Goal: Information Seeking & Learning: Check status

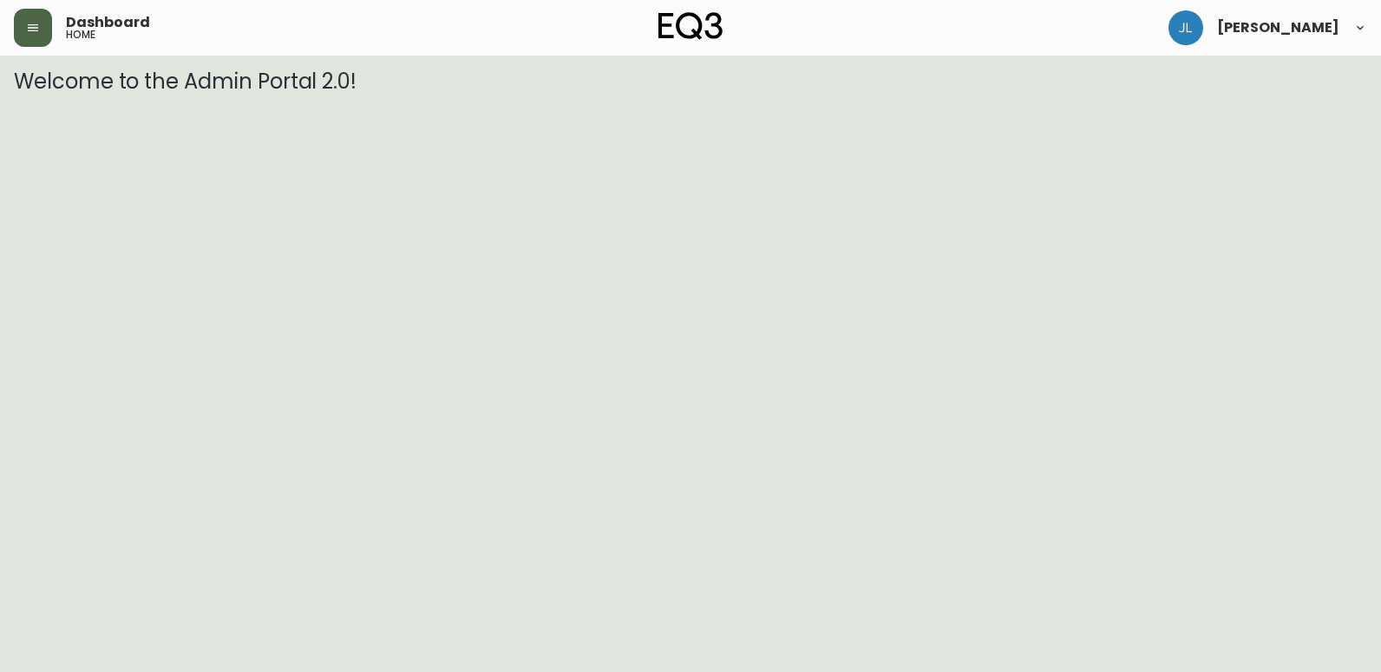
click at [29, 24] on icon "button" at bounding box center [33, 27] width 10 height 7
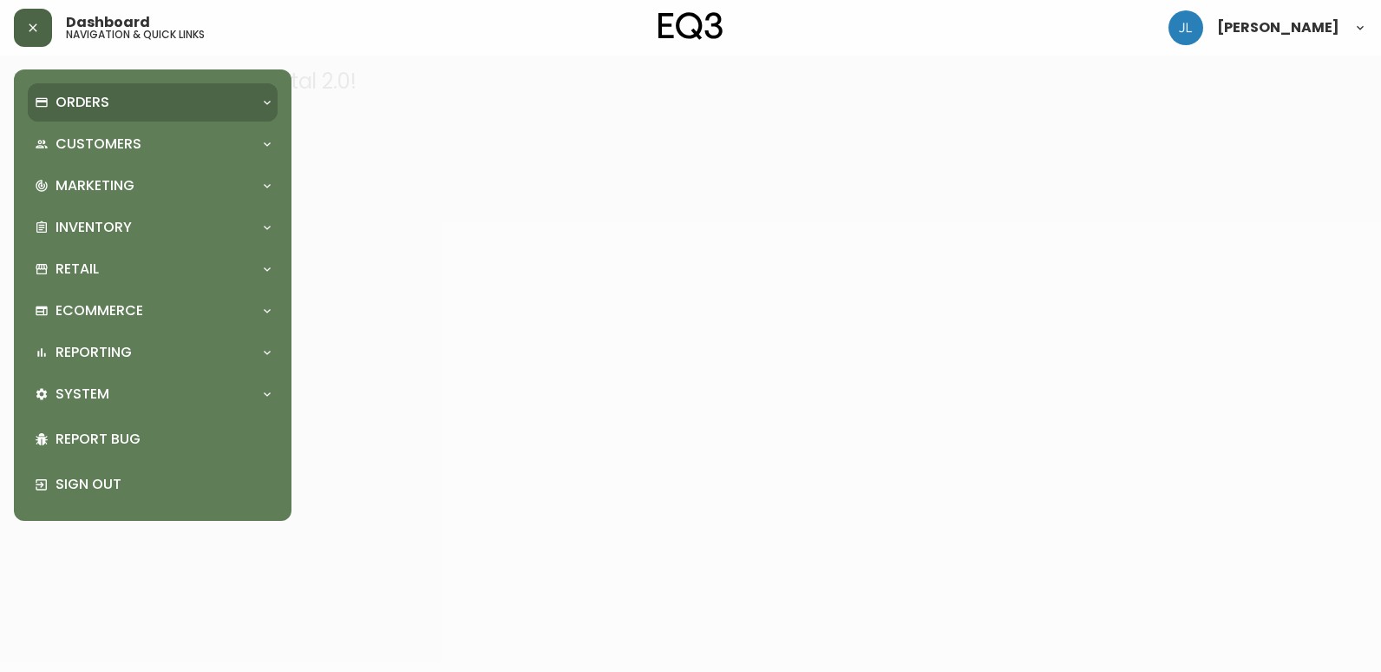
click at [161, 116] on div "Orders" at bounding box center [153, 102] width 250 height 38
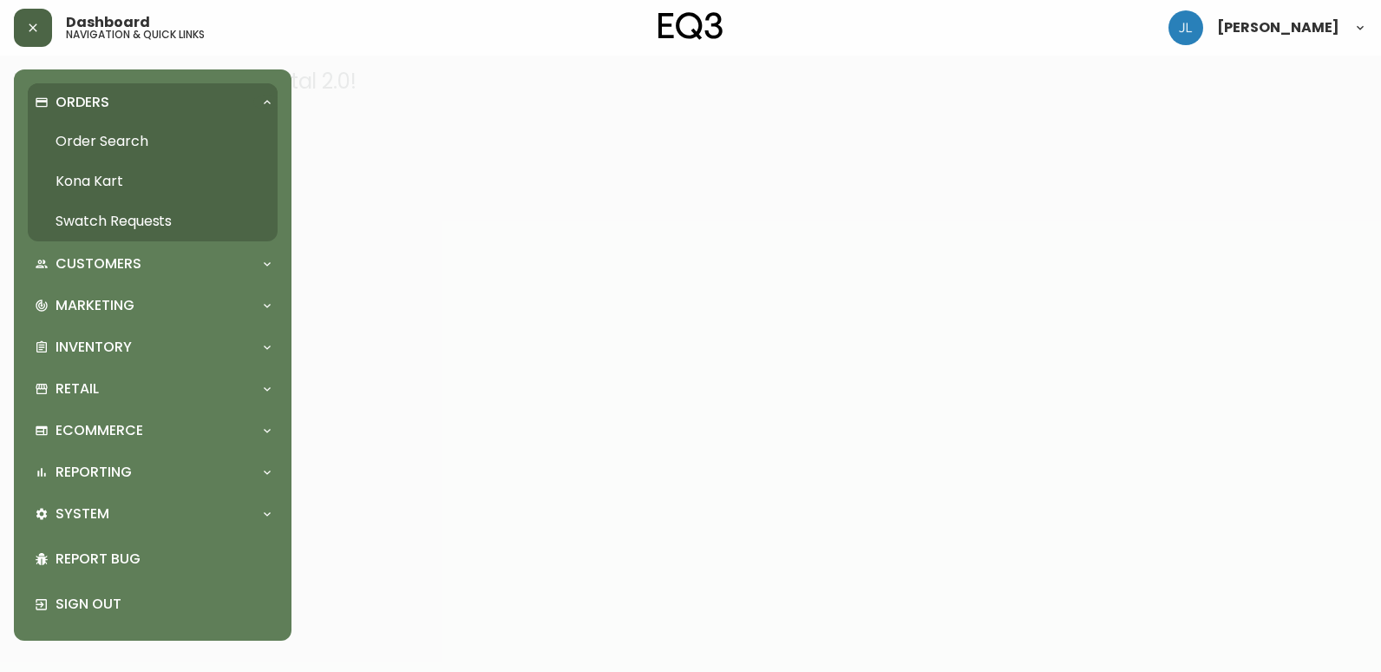
click at [164, 145] on link "Order Search" at bounding box center [153, 141] width 250 height 40
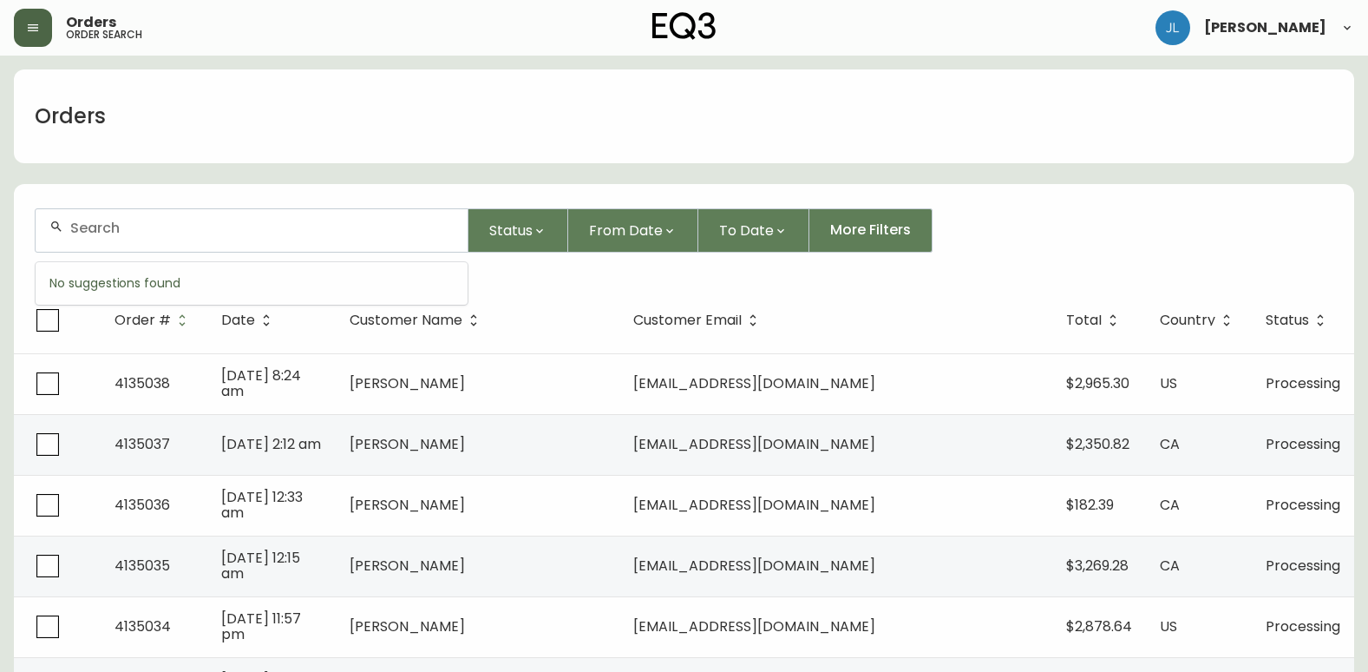
click at [162, 228] on input "text" at bounding box center [261, 228] width 383 height 16
paste input "4134691"
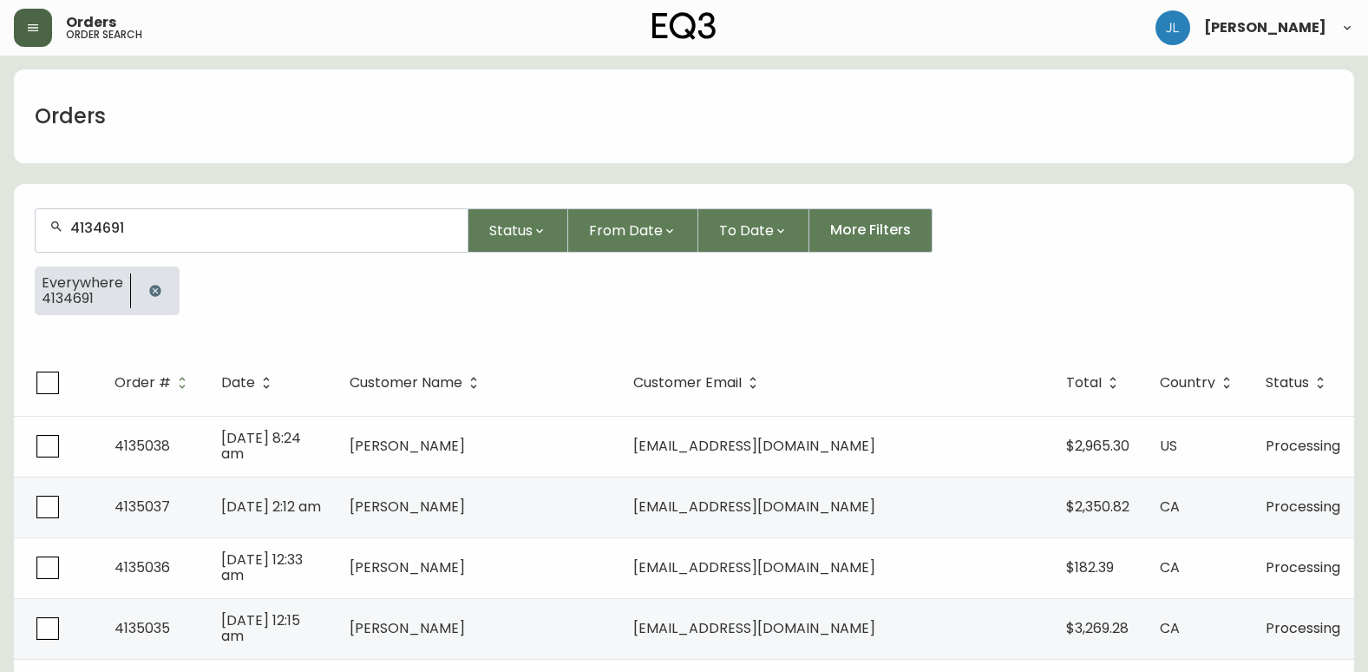
type input "4134691"
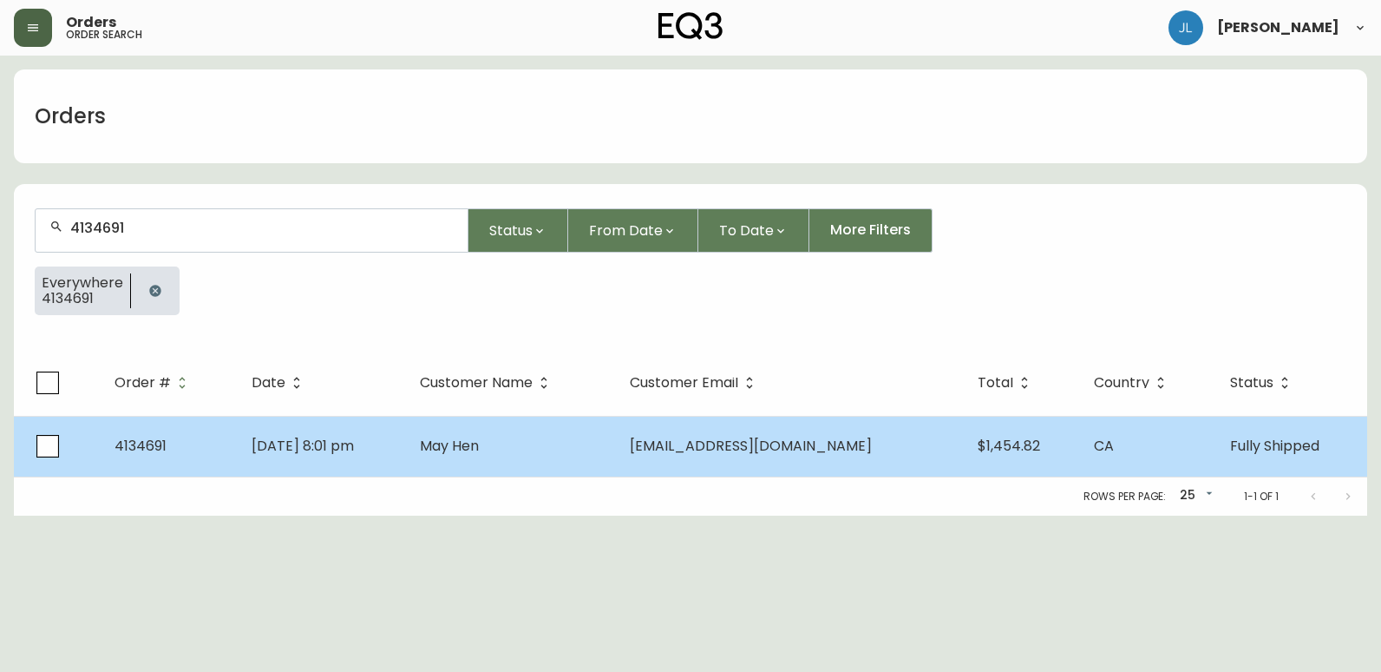
click at [405, 462] on td "[DATE] 8:01 pm" at bounding box center [321, 446] width 167 height 61
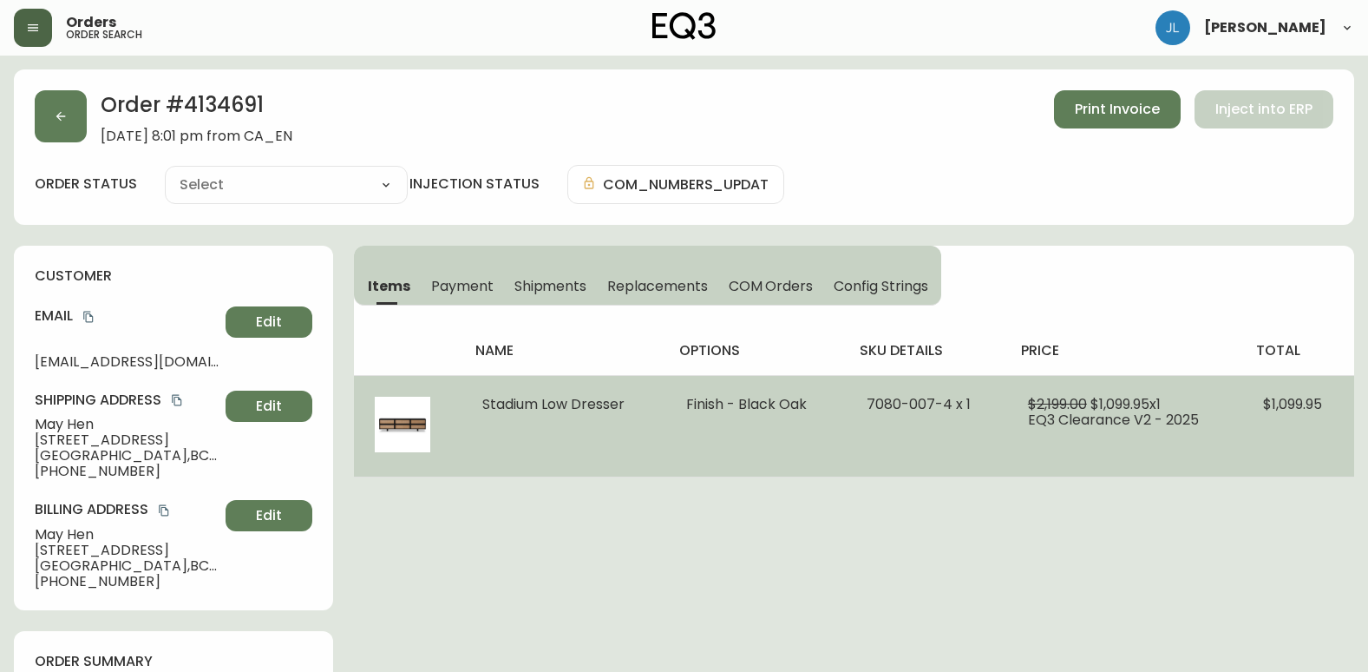
type input "Fully Shipped"
select select "FULLY_SHIPPED"
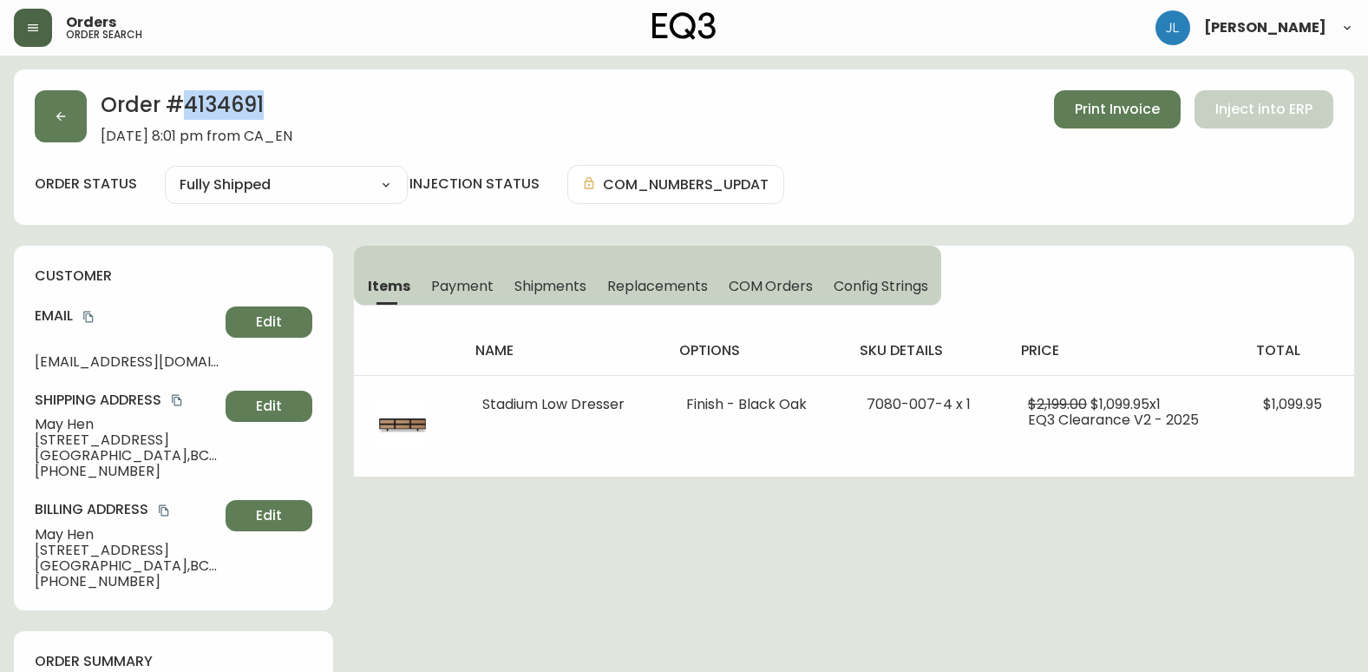
drag, startPoint x: 295, startPoint y: 115, endPoint x: 184, endPoint y: 110, distance: 111.1
click at [184, 110] on h2 "Order # 4134691" at bounding box center [197, 109] width 192 height 38
copy h2 "4134691"
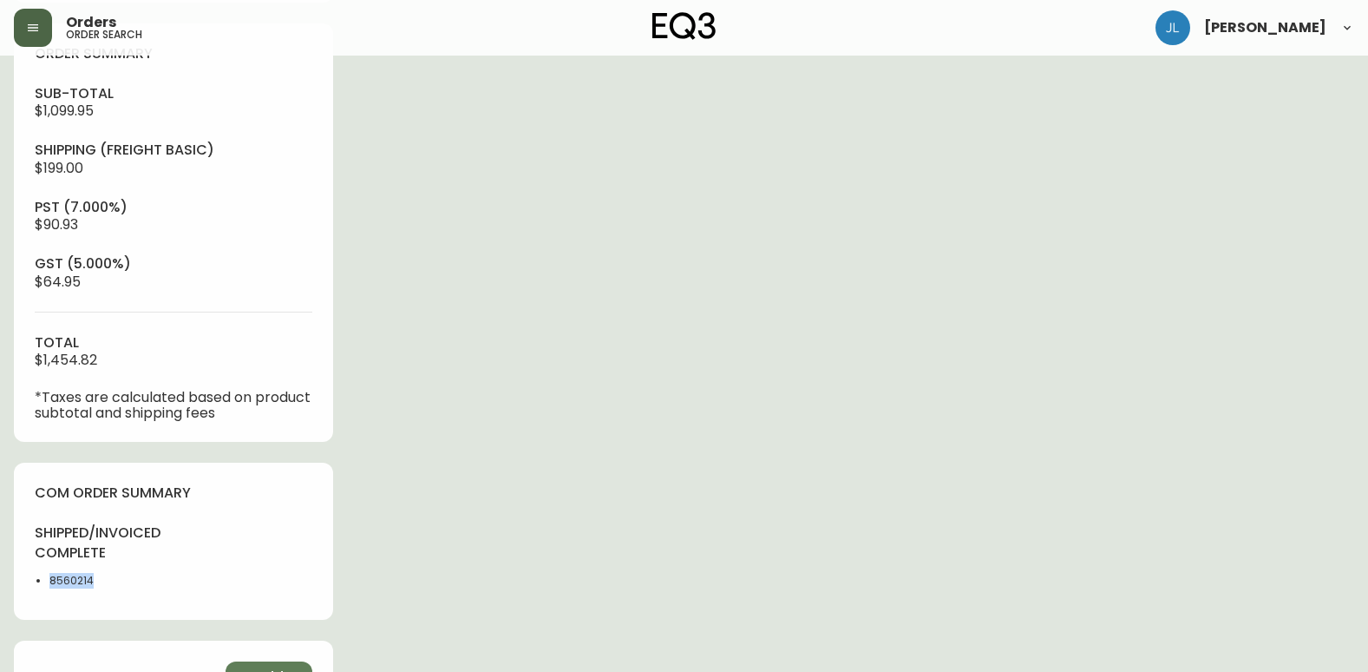
drag, startPoint x: 129, startPoint y: 569, endPoint x: 13, endPoint y: 580, distance: 116.8
click at [13, 580] on main "Order # 4134691 [DATE] 8:01 pm from CA_EN Print Invoice Inject into ERP order s…" at bounding box center [684, 198] width 1368 height 1500
copy li "8560214"
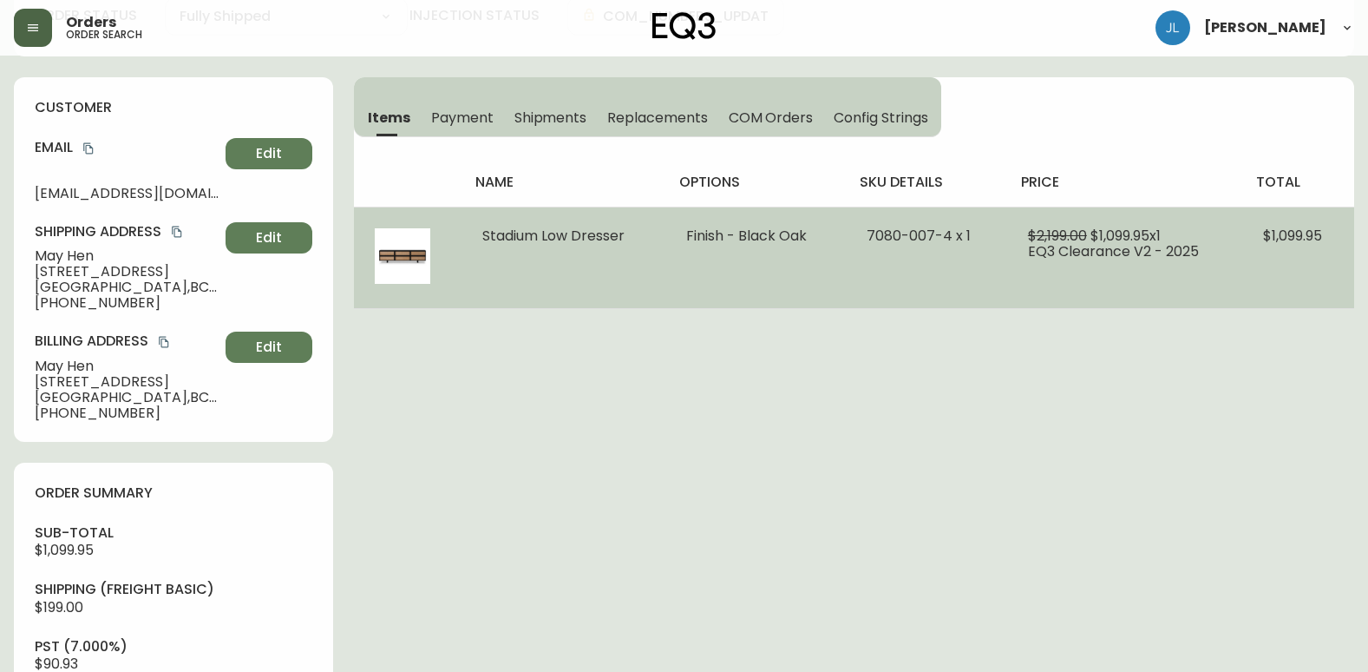
scroll to position [0, 0]
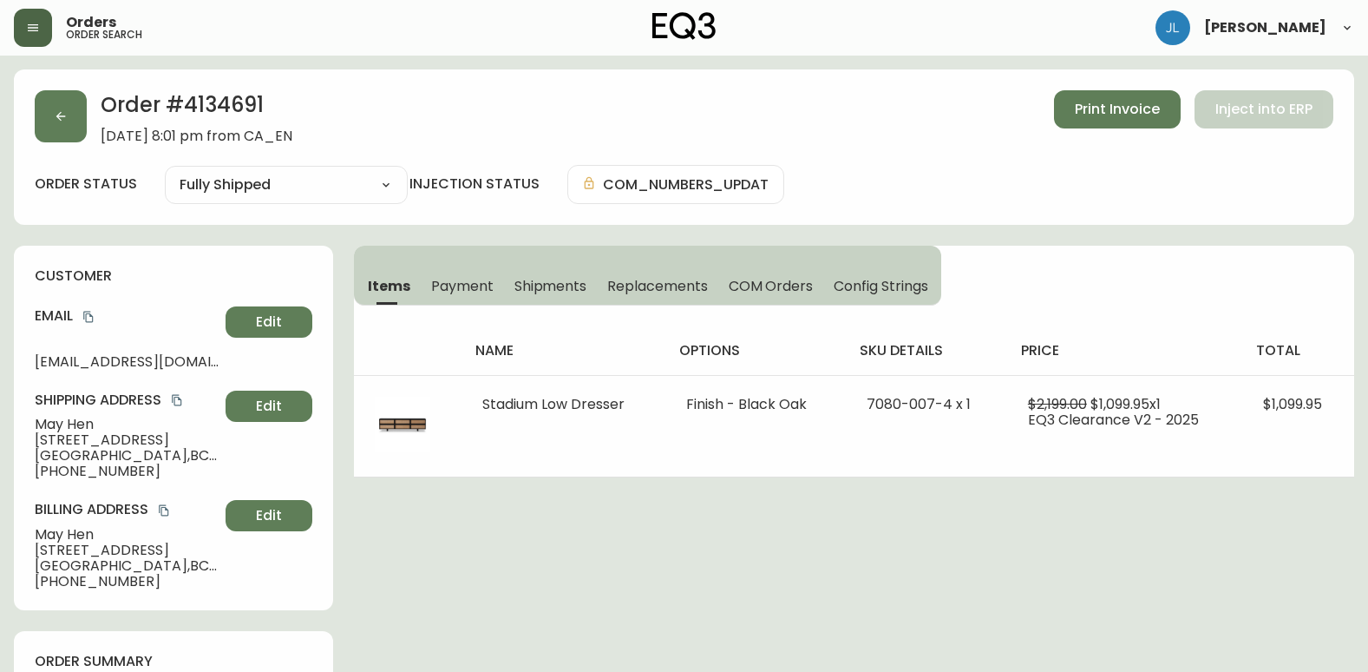
click at [554, 286] on span "Shipments" at bounding box center [550, 286] width 73 height 18
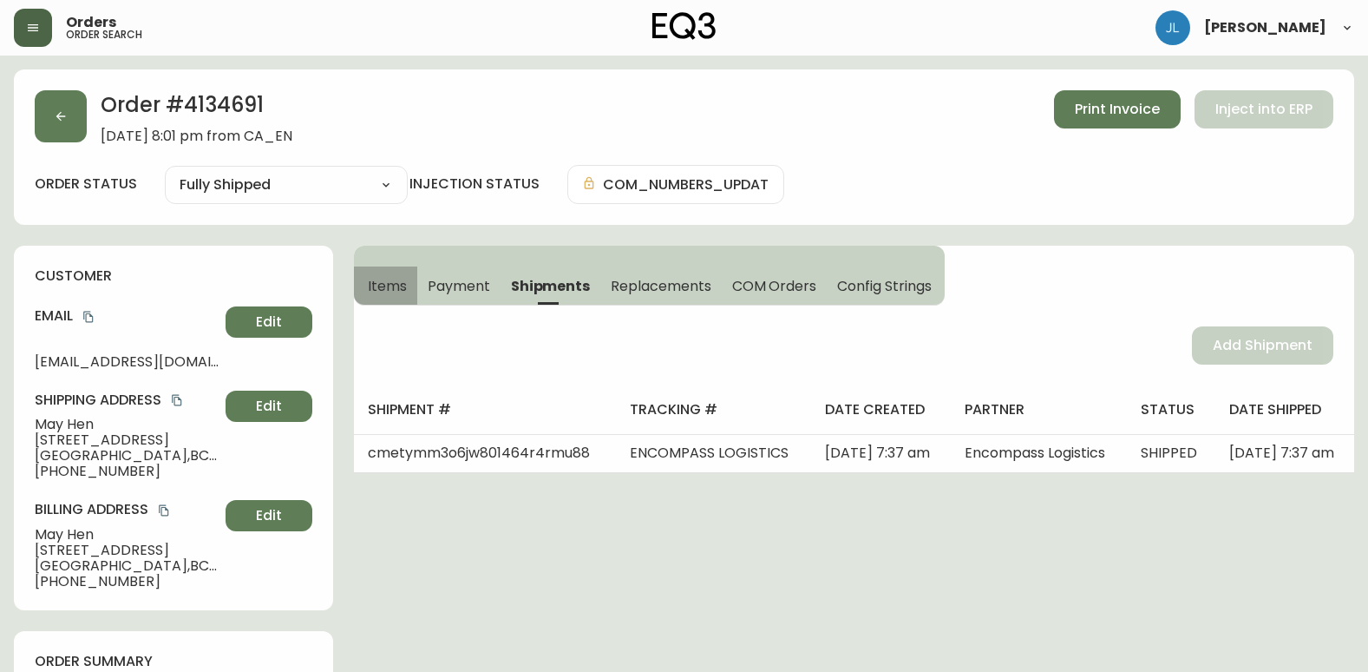
click at [370, 285] on span "Items" at bounding box center [387, 286] width 39 height 18
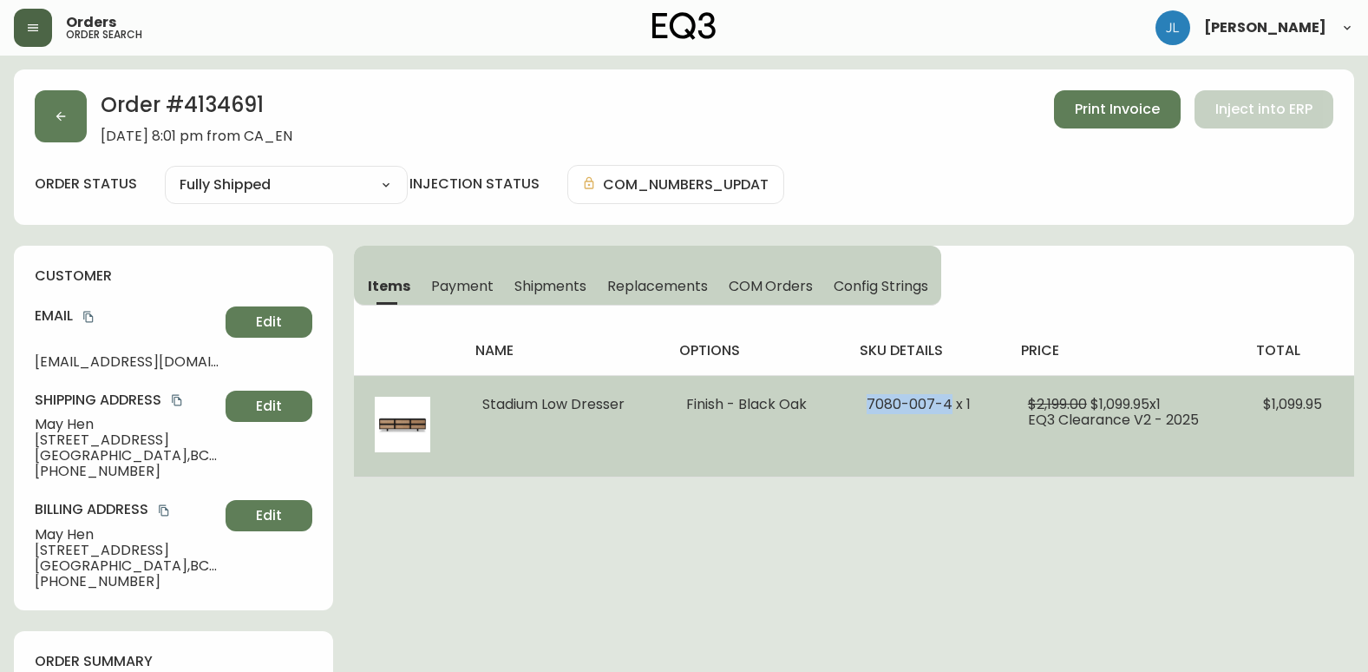
drag, startPoint x: 865, startPoint y: 395, endPoint x: 951, endPoint y: 400, distance: 86.0
click at [951, 400] on td "7080-007-4 x 1" at bounding box center [926, 426] width 161 height 102
copy span "[PHONE_NUMBER]"
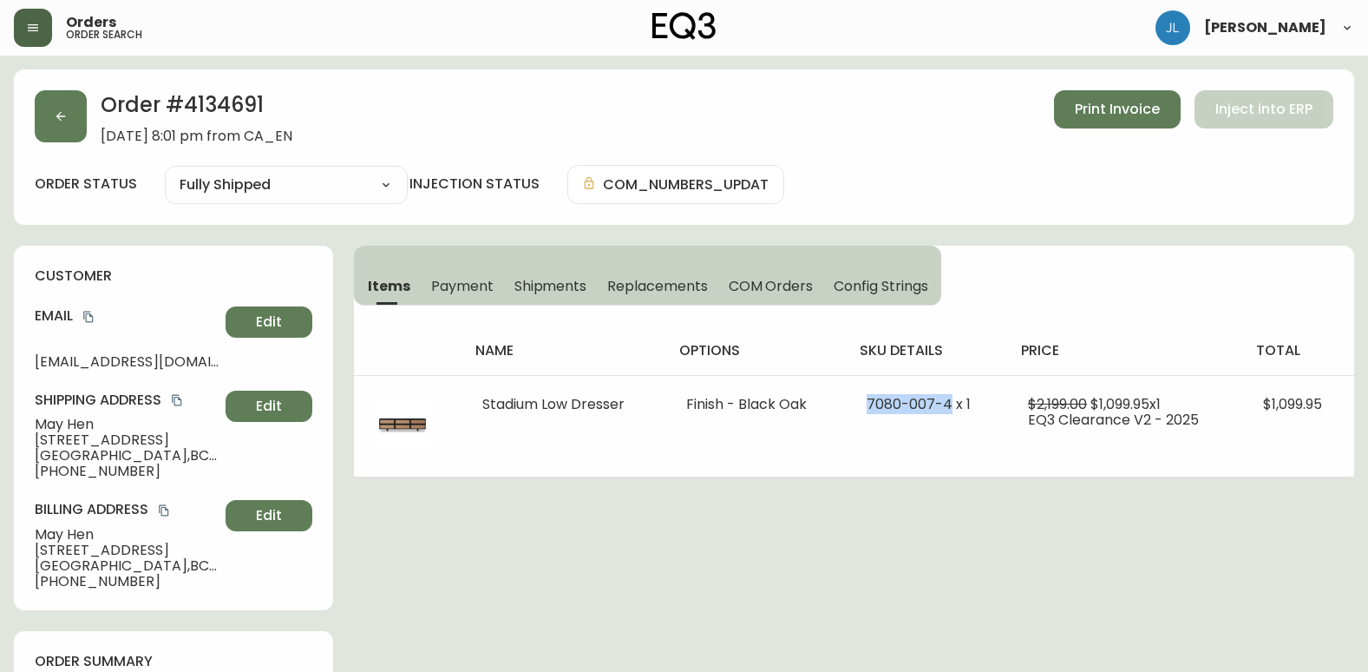
drag, startPoint x: 548, startPoint y: 288, endPoint x: 561, endPoint y: 289, distance: 13.0
click at [548, 288] on span "Shipments" at bounding box center [550, 286] width 73 height 18
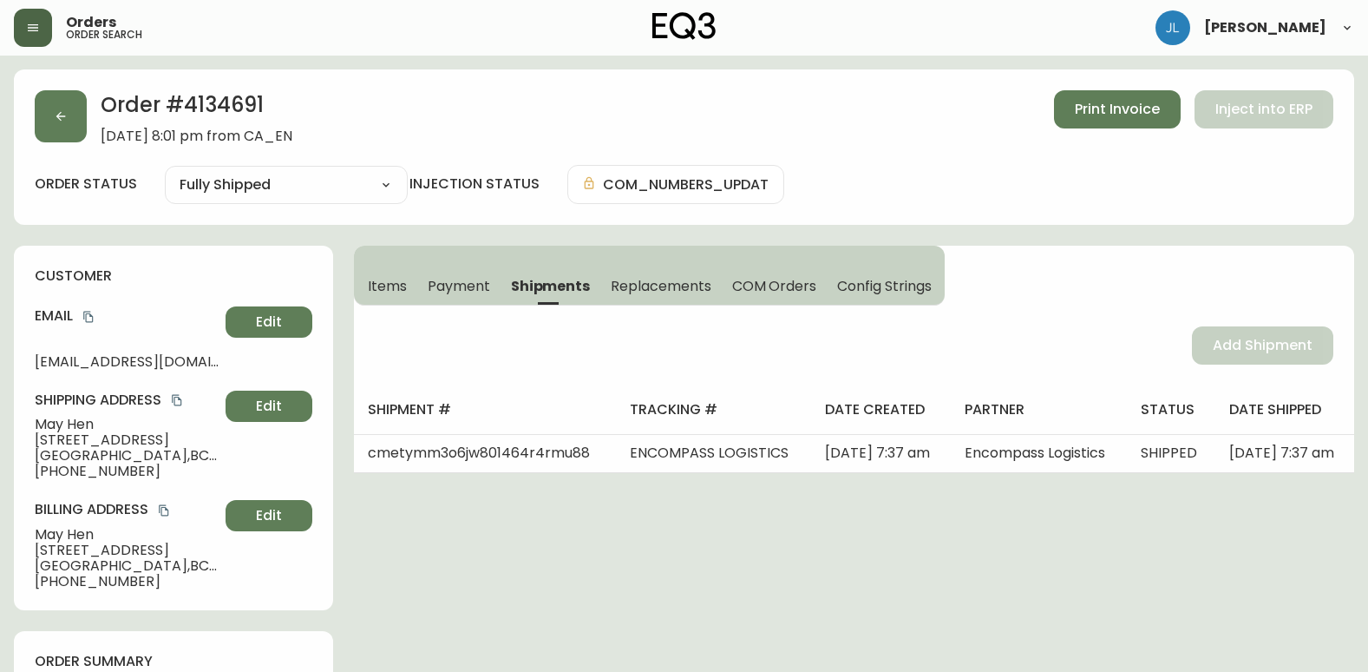
drag, startPoint x: 1188, startPoint y: 605, endPoint x: 1261, endPoint y: 613, distance: 74.3
drag, startPoint x: 142, startPoint y: 478, endPoint x: 50, endPoint y: 481, distance: 92.0
click at [50, 481] on div "customer Email [EMAIL_ADDRESS][DOMAIN_NAME] Edit Shipping Address May Hen [STRE…" at bounding box center [173, 428] width 319 height 364
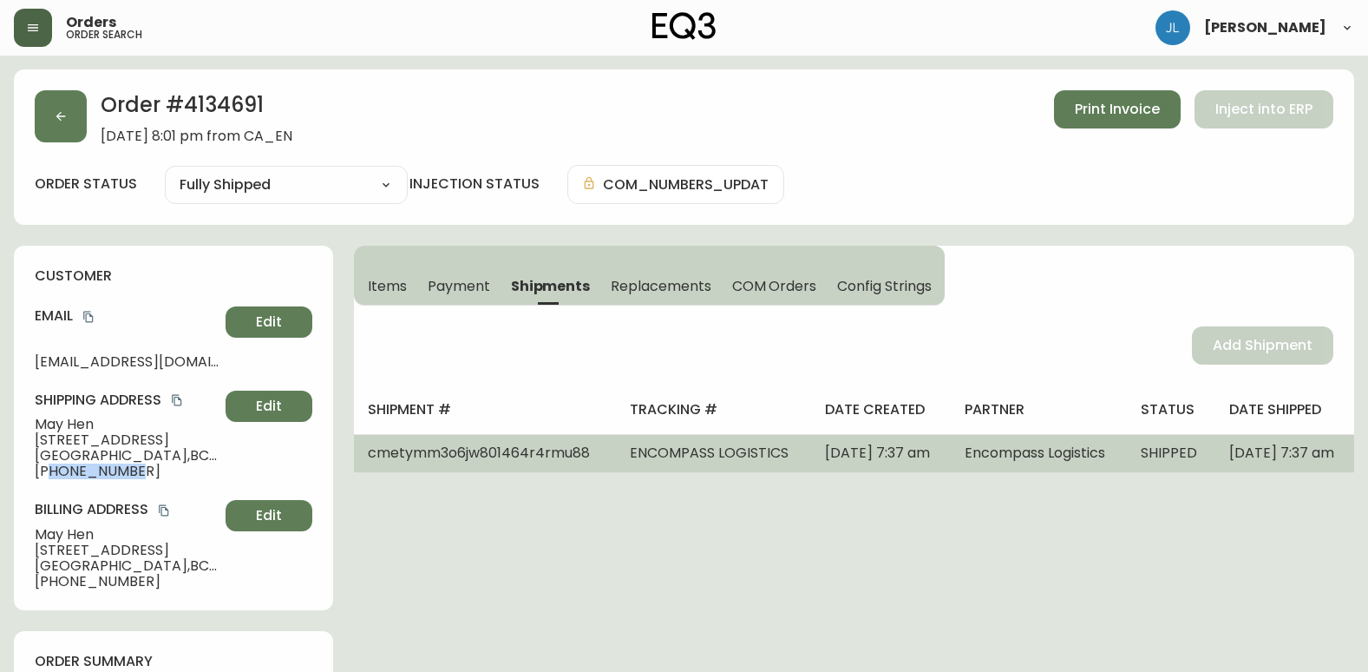
copy span "2365911365"
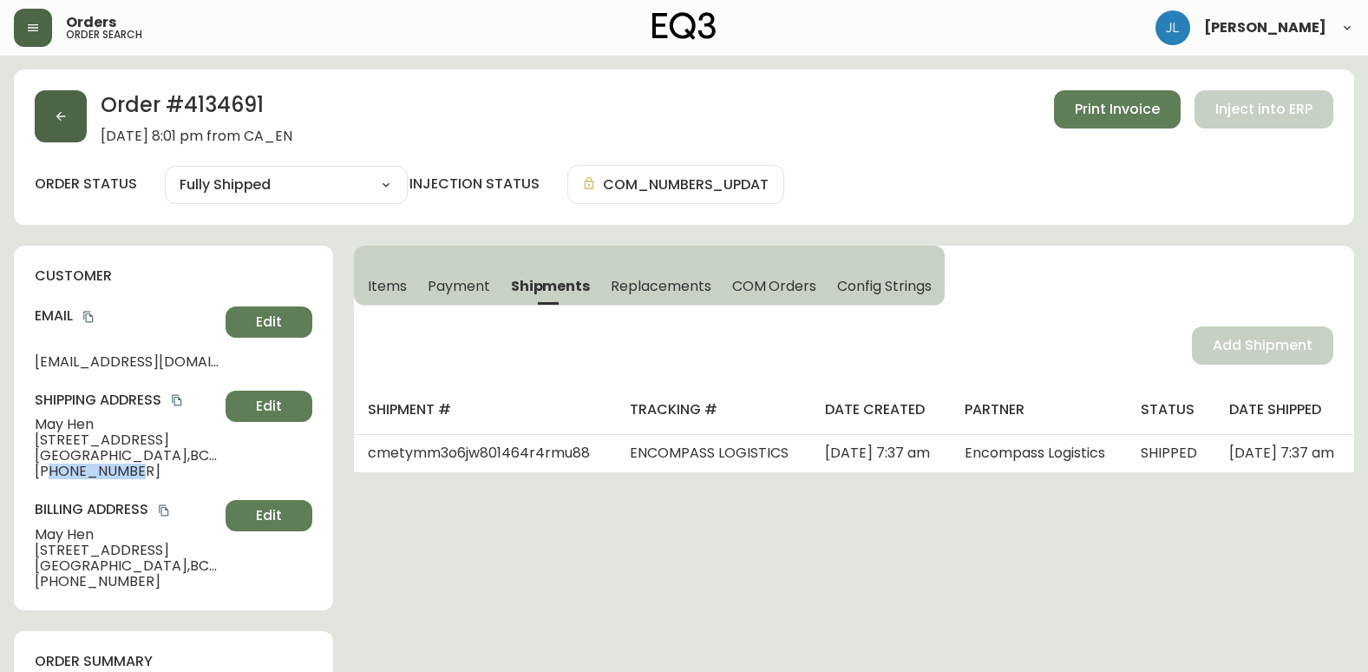
click at [55, 107] on button "button" at bounding box center [61, 116] width 52 height 52
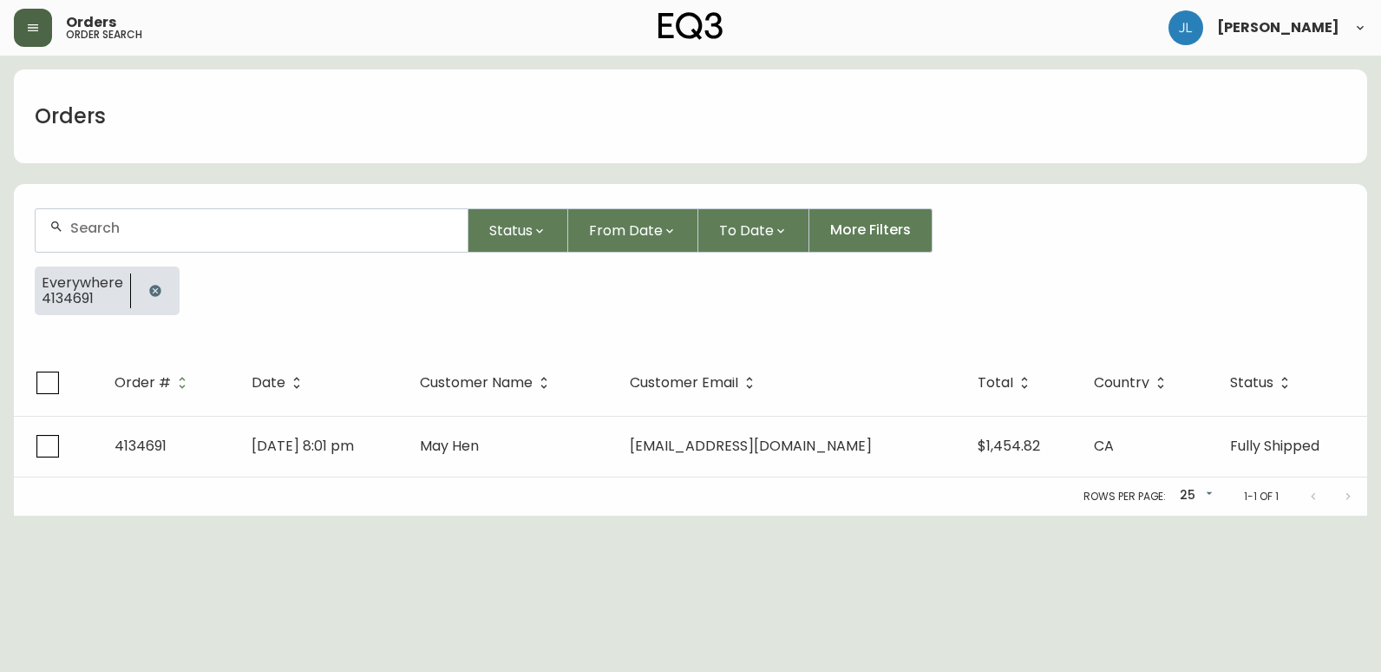
click at [164, 290] on button "button" at bounding box center [155, 290] width 35 height 35
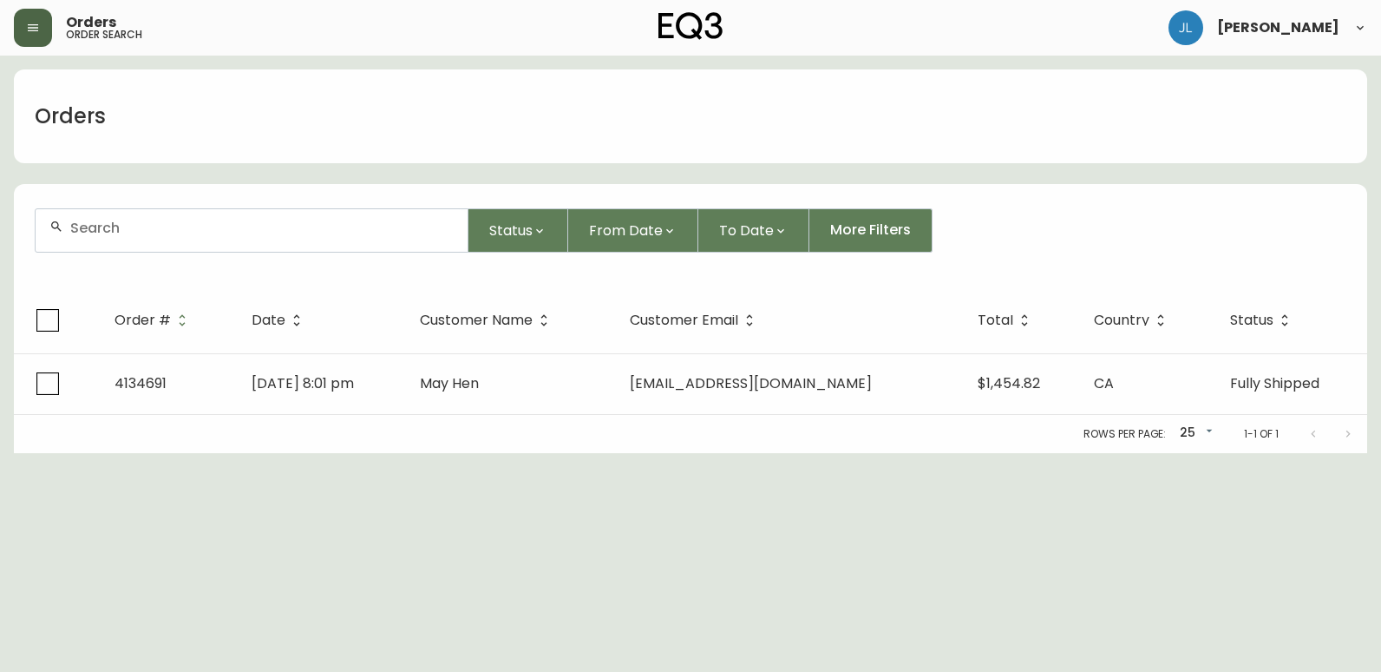
click at [164, 239] on div at bounding box center [252, 230] width 432 height 43
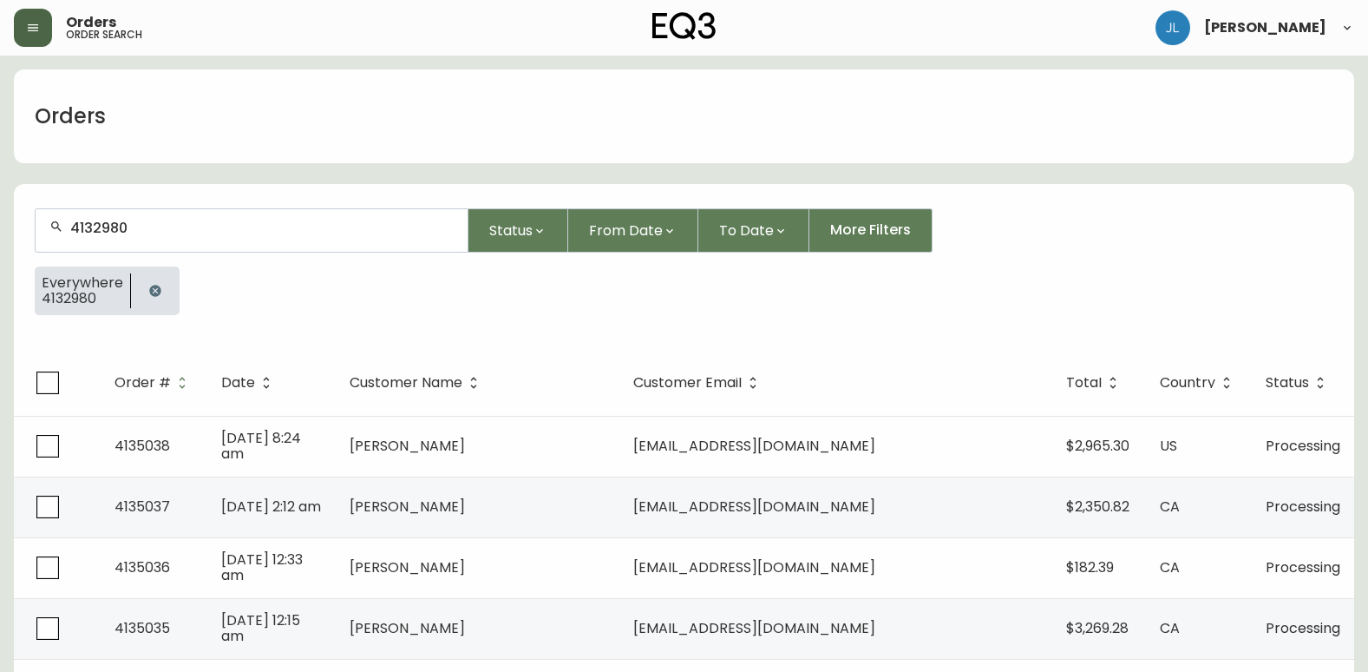
type input "4132980"
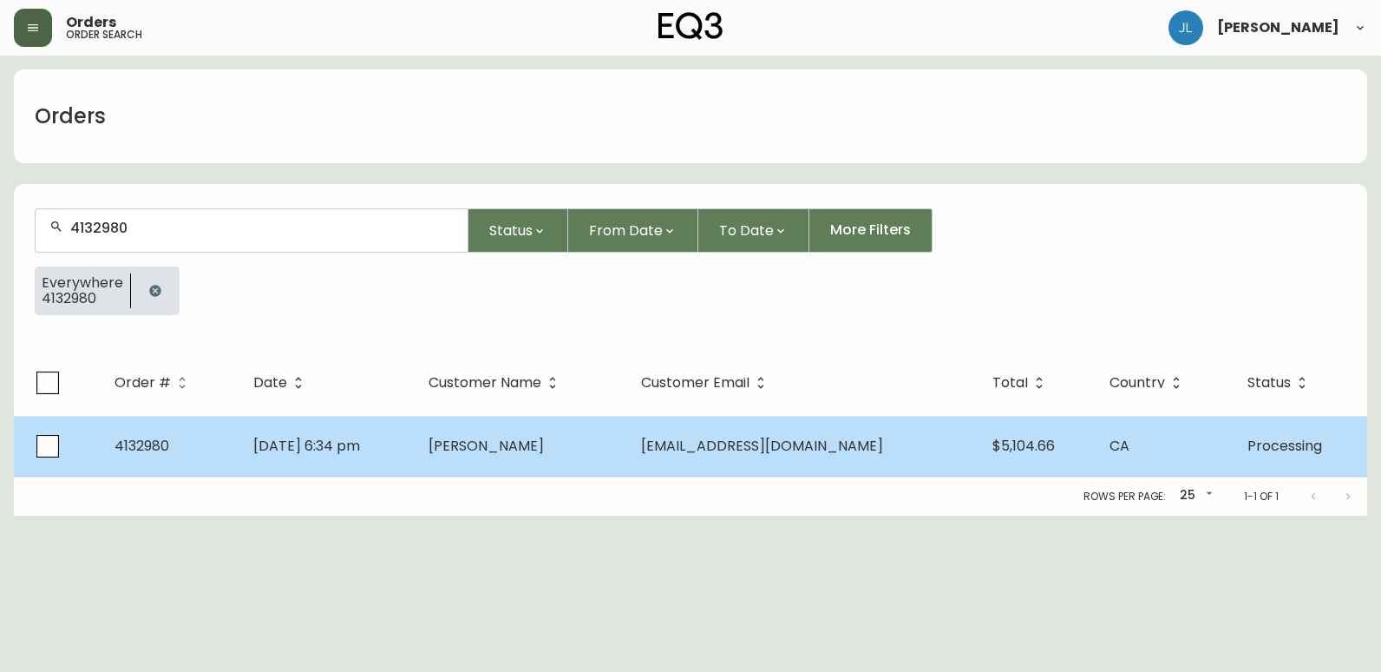
click at [627, 438] on td "[PERSON_NAME]" at bounding box center [521, 446] width 213 height 61
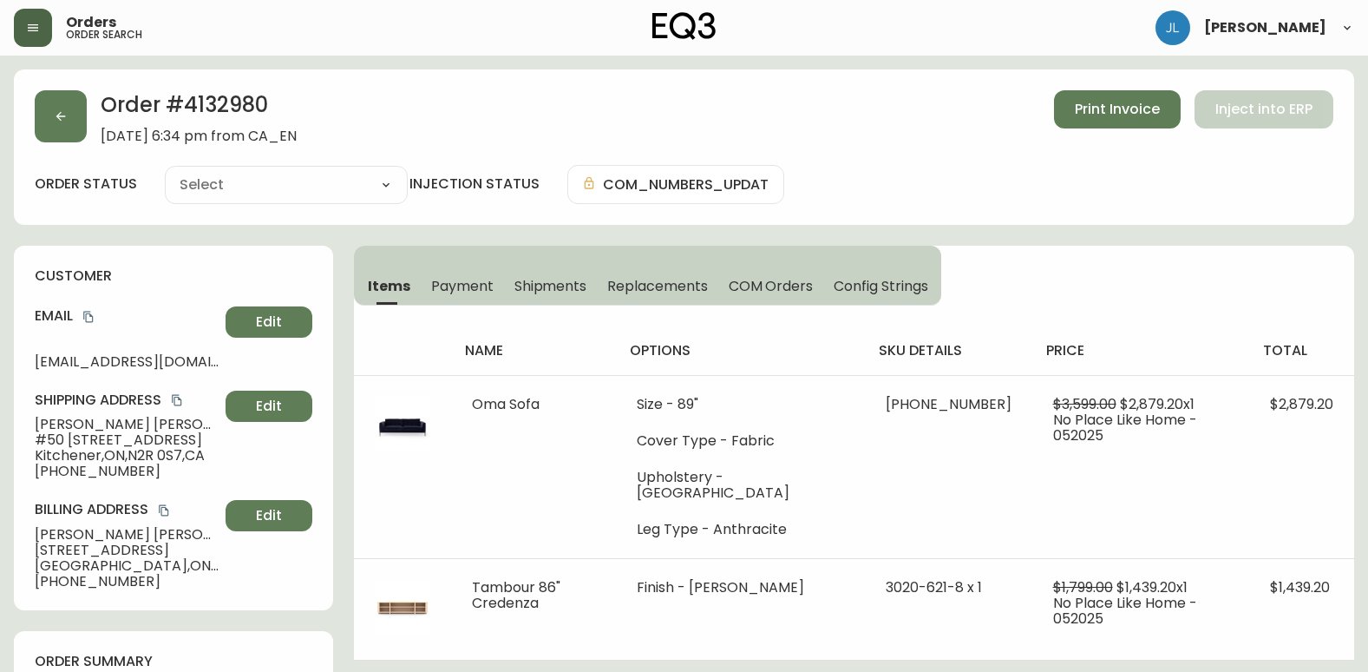
type input "Processing"
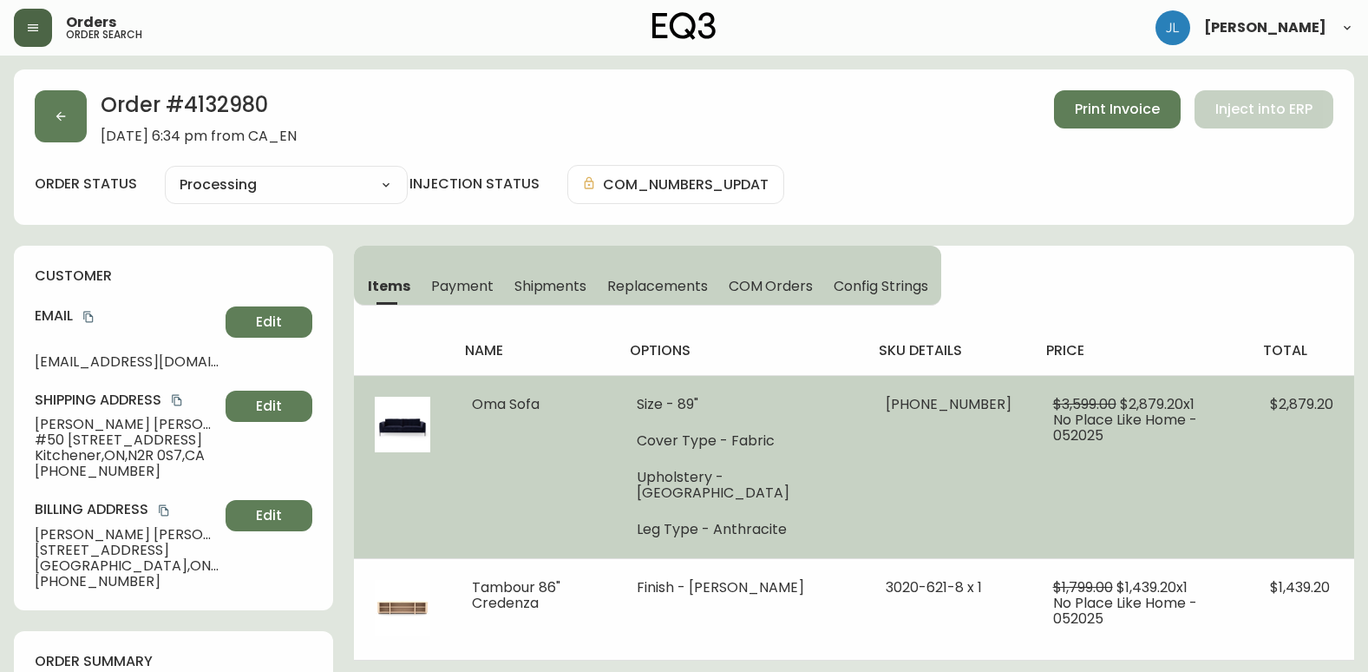
select select "PROCESSING"
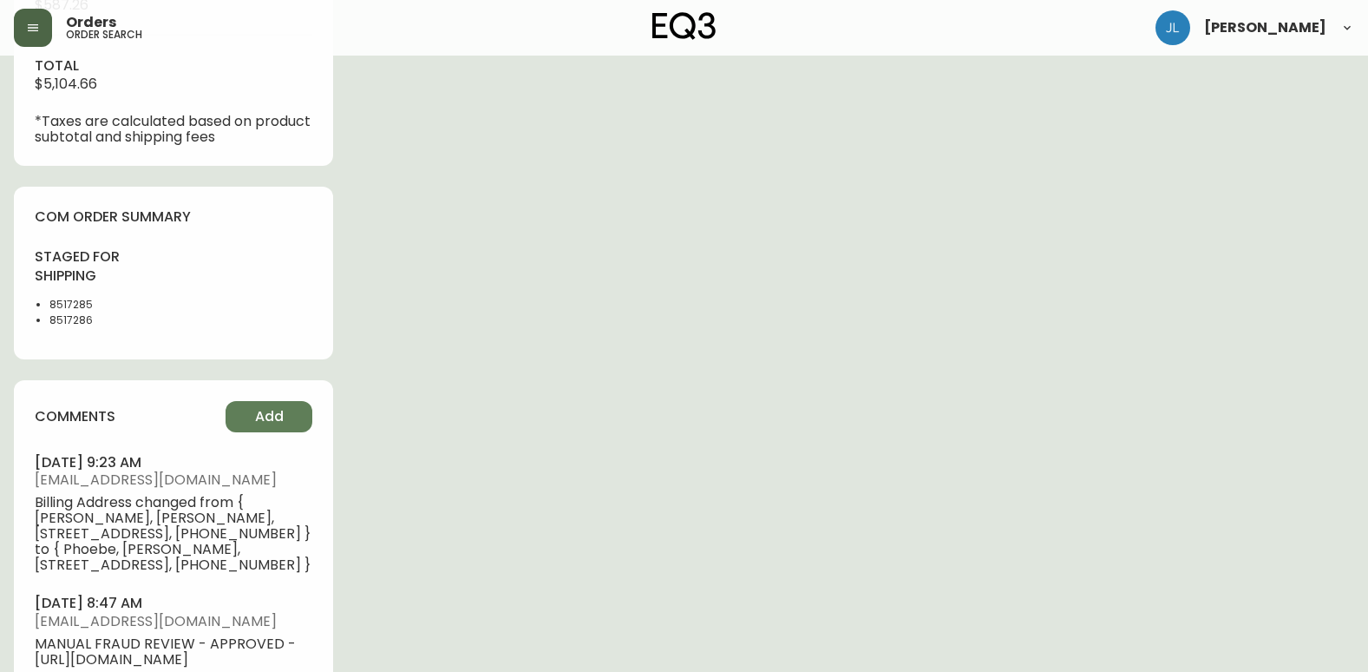
scroll to position [826, 0]
drag, startPoint x: 89, startPoint y: 305, endPoint x: 26, endPoint y: 300, distance: 63.5
click at [26, 300] on div "com order summary staged for shipping 8517285 8517286" at bounding box center [173, 273] width 319 height 173
copy li "8517285"
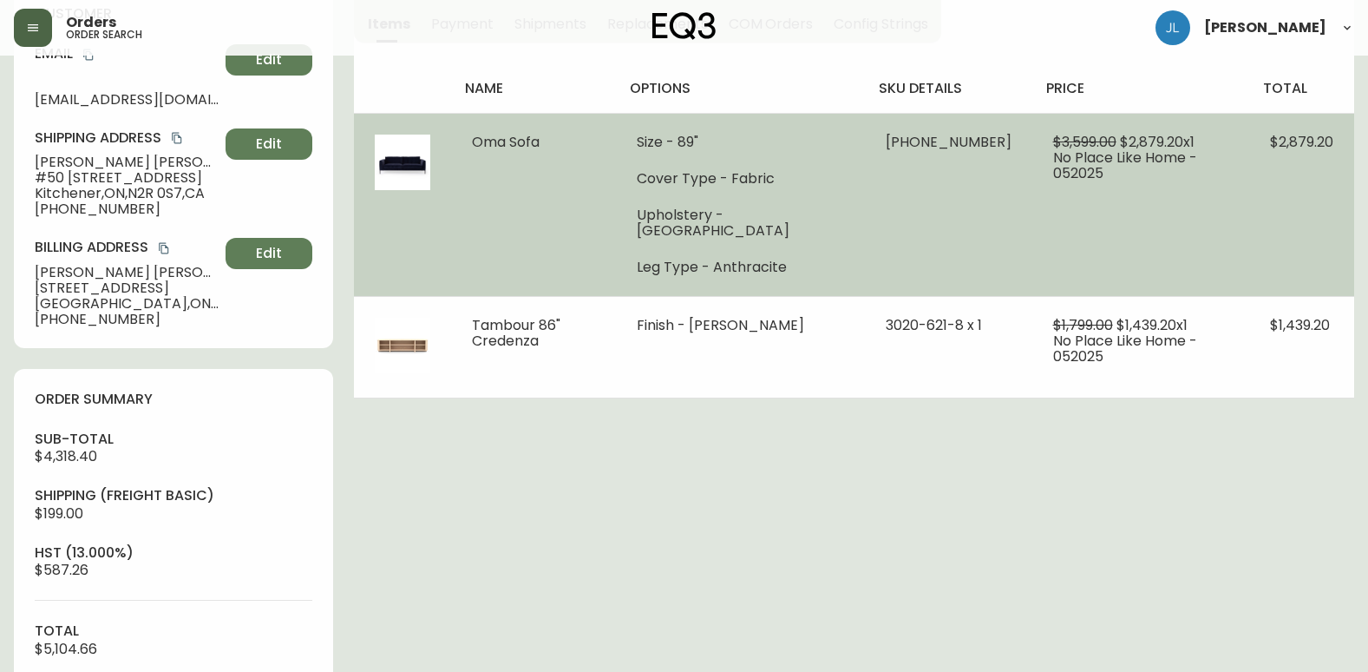
scroll to position [132, 0]
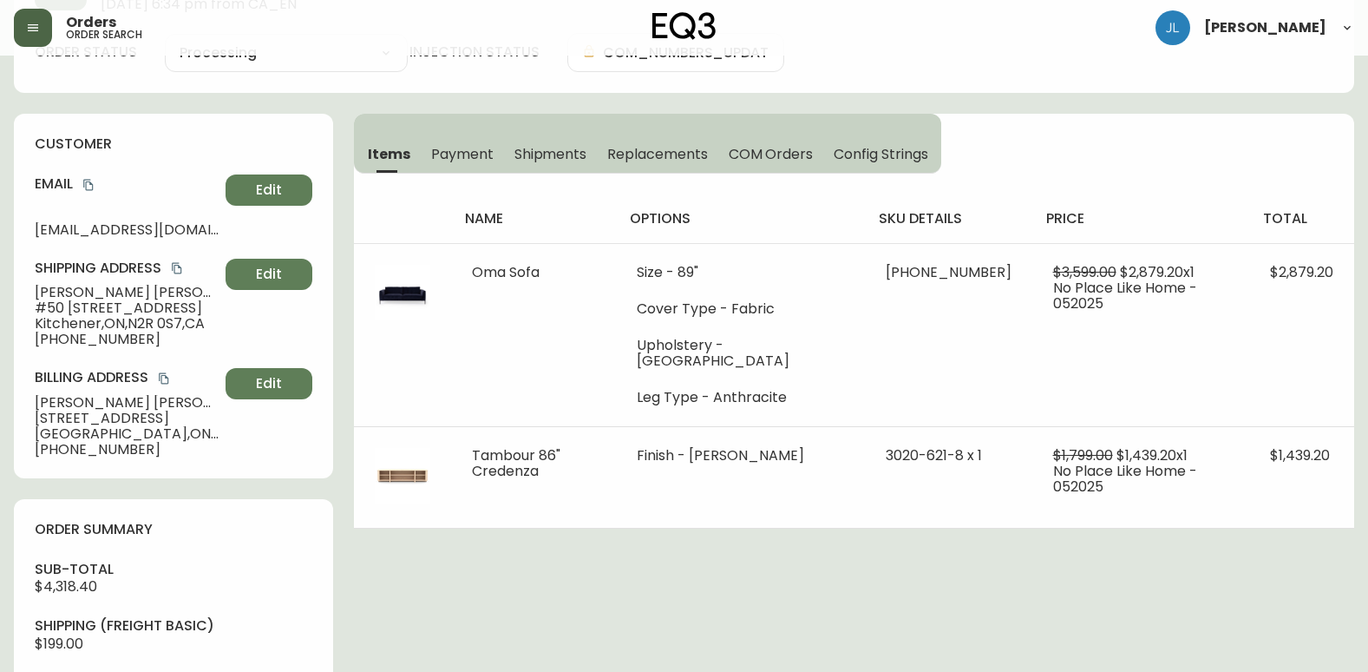
click at [553, 150] on span "Shipments" at bounding box center [550, 154] width 73 height 18
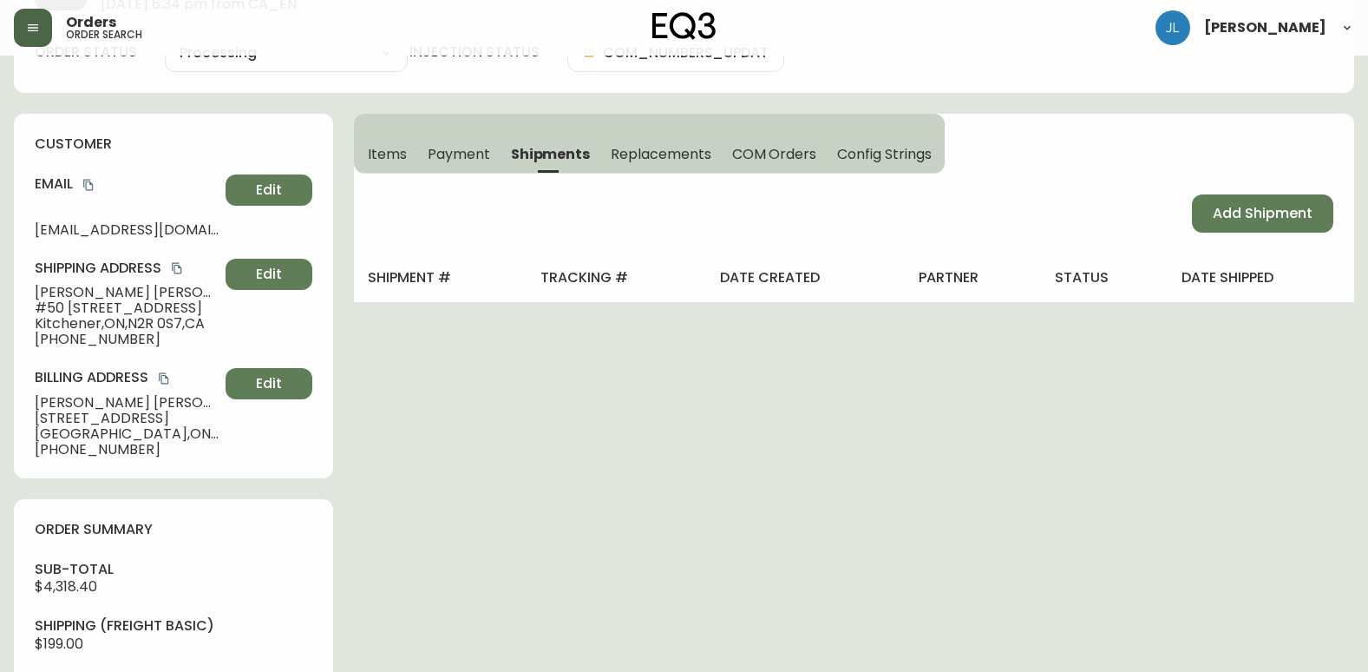
click at [405, 148] on span "Items" at bounding box center [387, 154] width 39 height 18
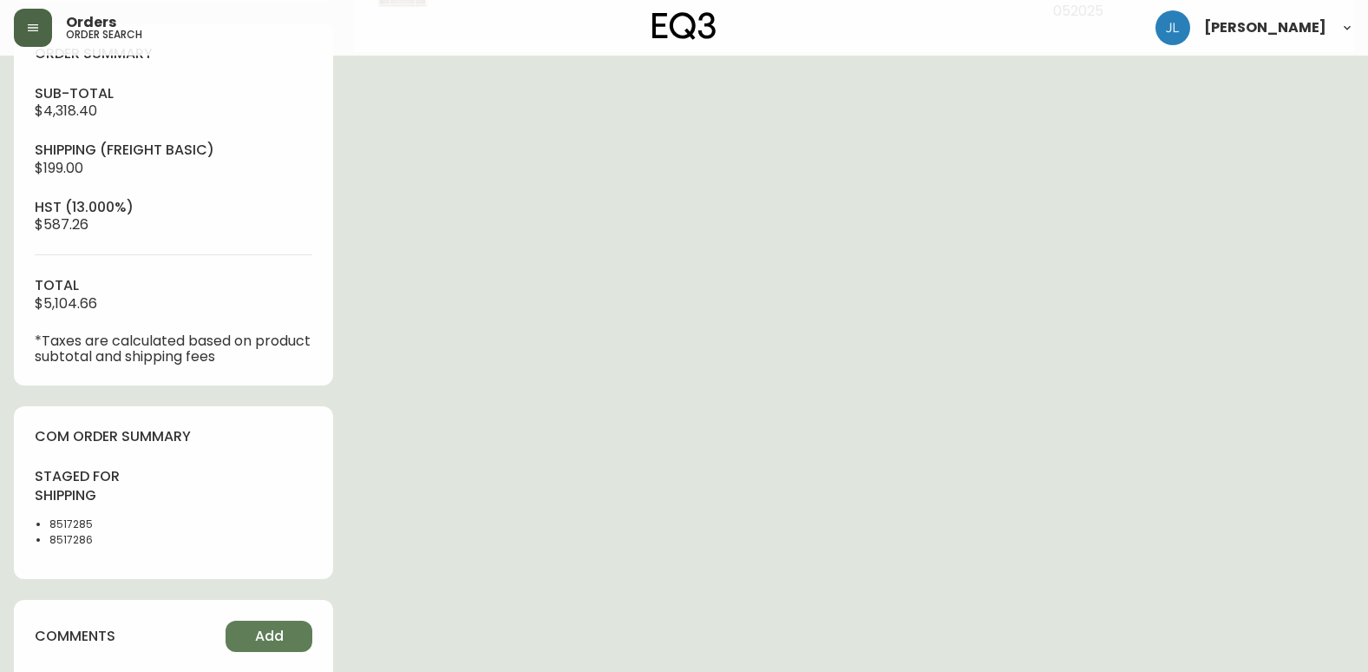
scroll to position [868, 0]
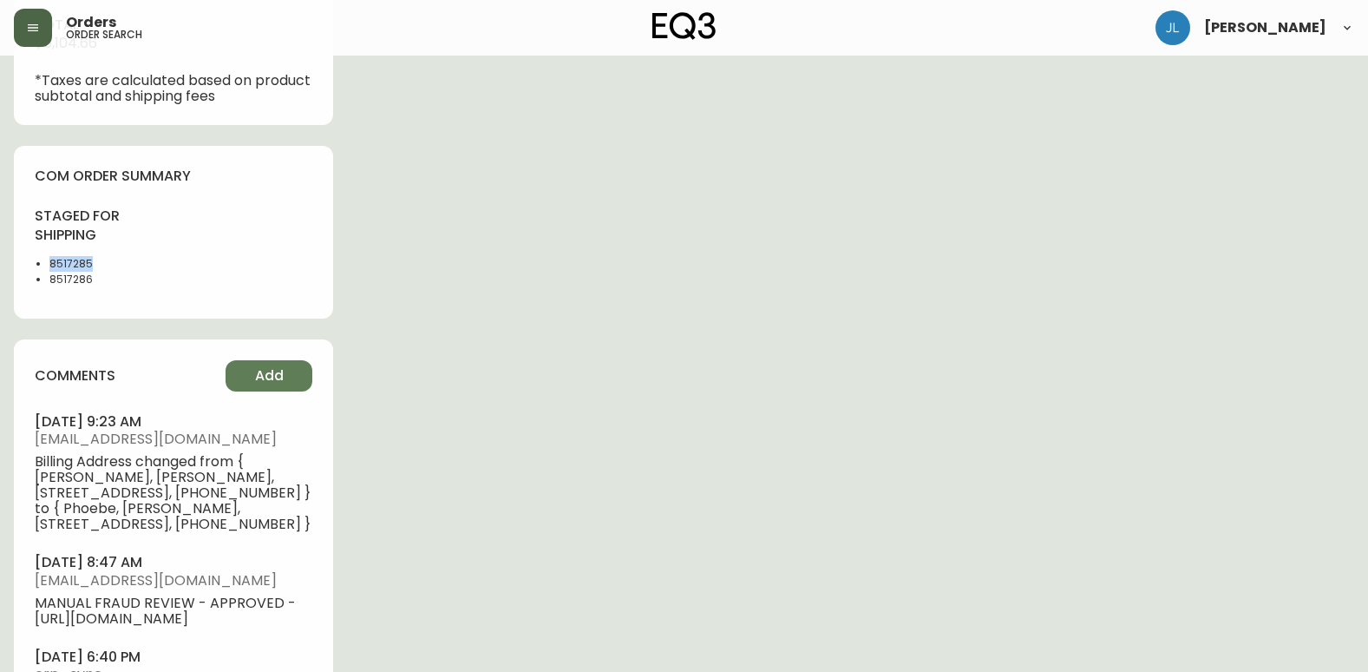
drag, startPoint x: 93, startPoint y: 262, endPoint x: 44, endPoint y: 264, distance: 48.6
click at [44, 264] on ul "8517285 8517286" at bounding box center [99, 271] width 128 height 31
copy li "8517285"
click at [121, 285] on li "8517286" at bounding box center [106, 280] width 114 height 16
drag, startPoint x: 108, startPoint y: 280, endPoint x: 26, endPoint y: 282, distance: 81.6
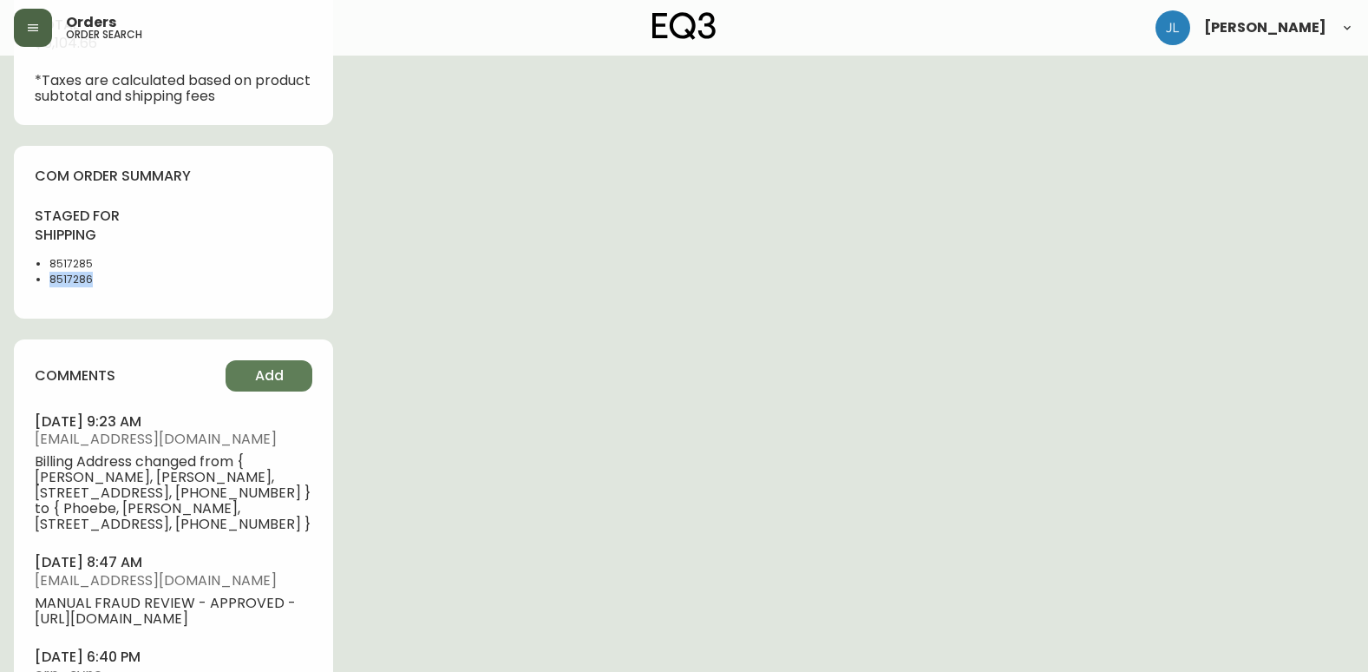
click at [26, 282] on div "com order summary staged for shipping 8517285 8517286" at bounding box center [173, 232] width 319 height 173
copy li "8517286"
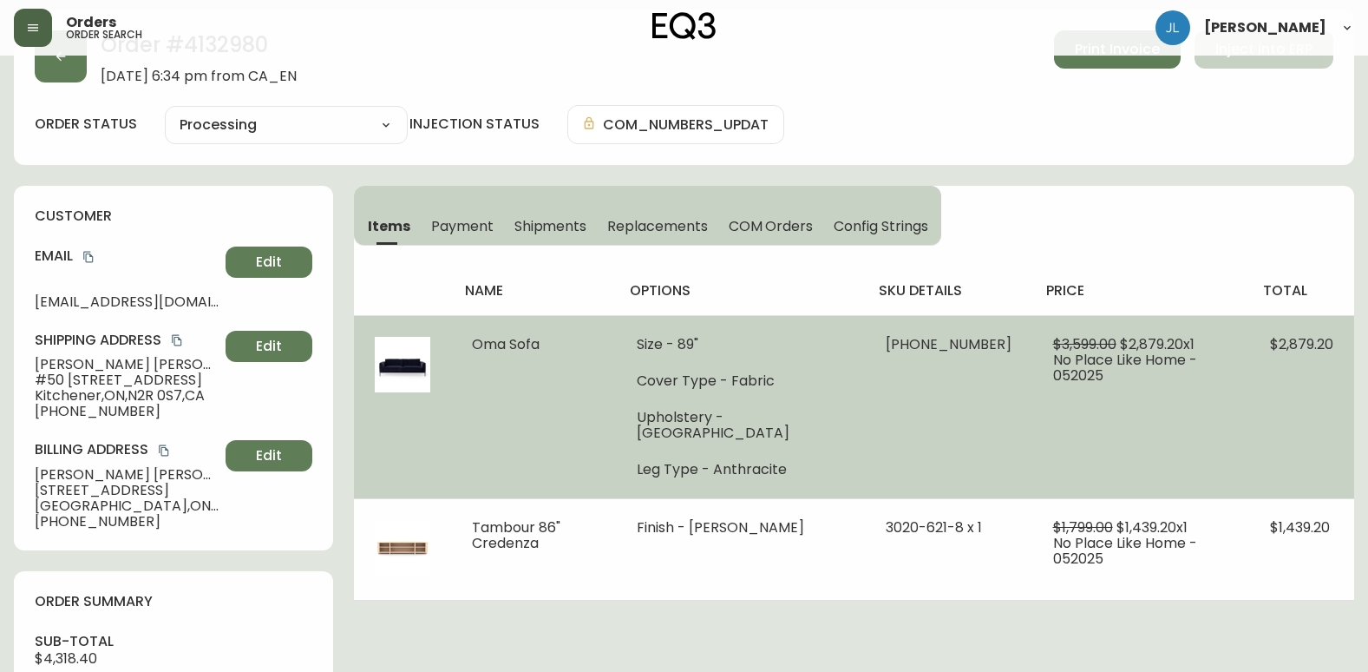
scroll to position [0, 0]
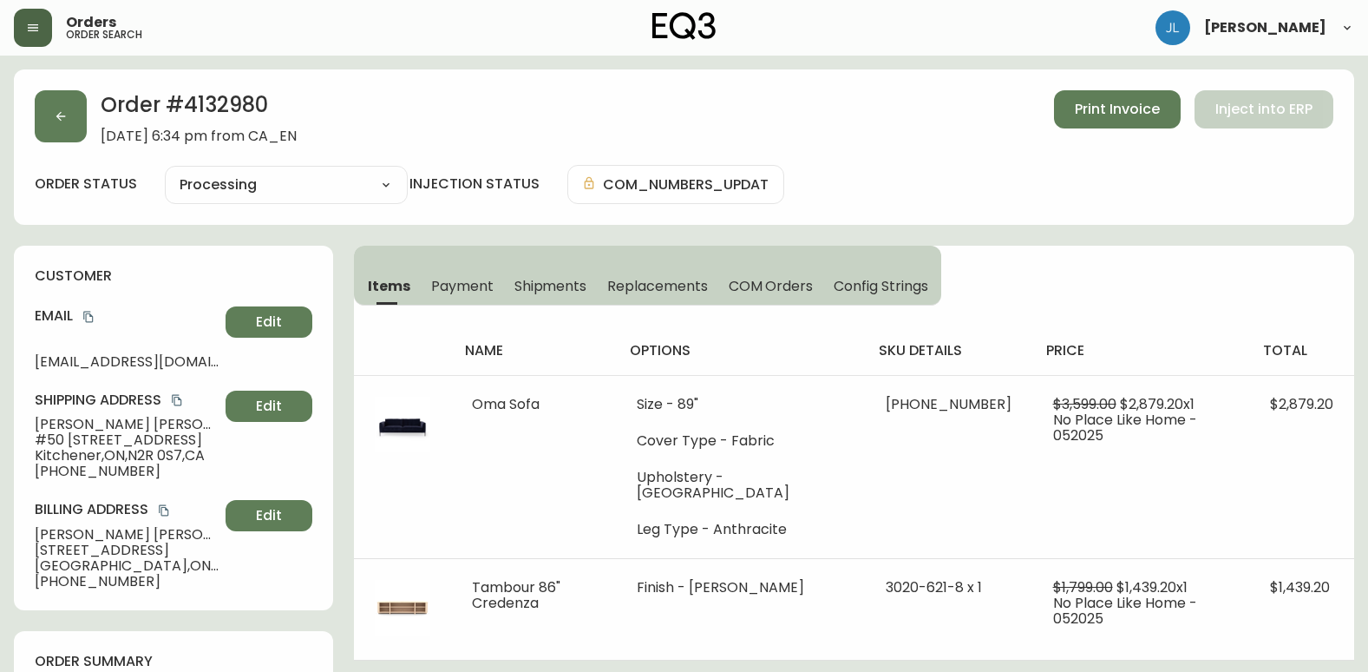
click at [541, 111] on div "Order # 4132980 [DATE] 6:34 pm from CA_EN Print Invoice Inject into ERP" at bounding box center [684, 117] width 1299 height 54
click at [771, 281] on span "COM Orders" at bounding box center [771, 286] width 85 height 18
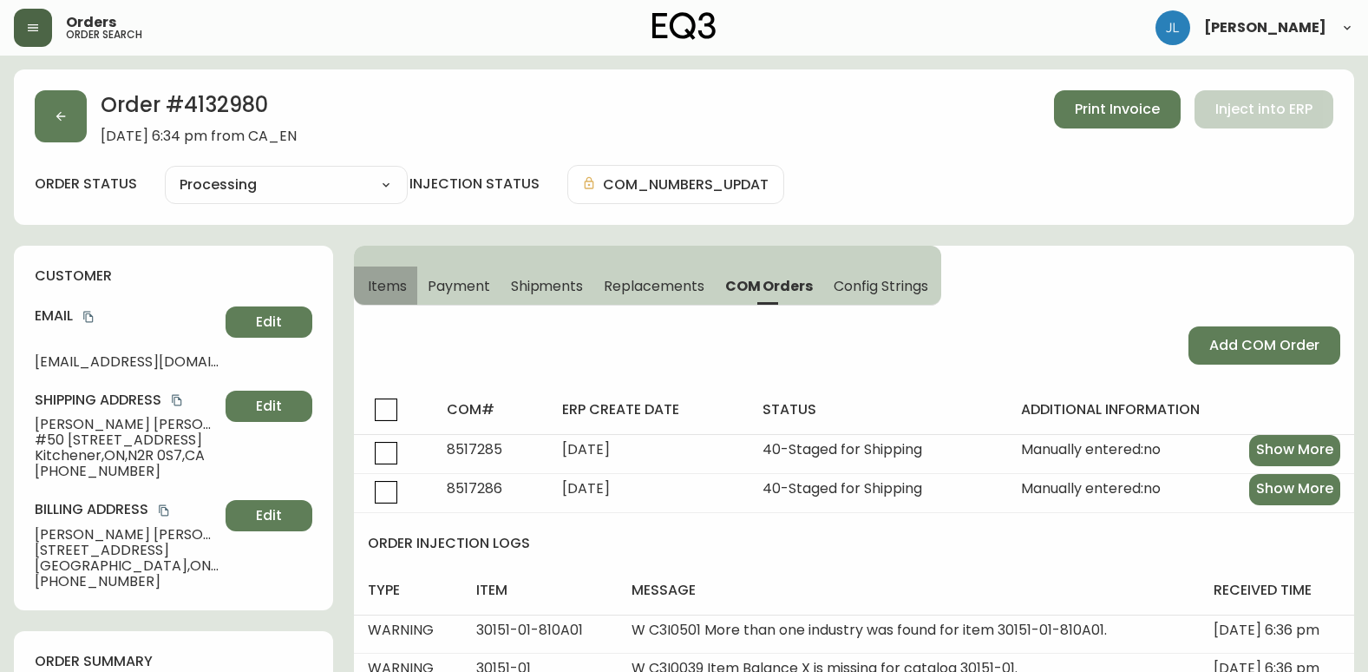
click at [404, 281] on span "Items" at bounding box center [387, 286] width 39 height 18
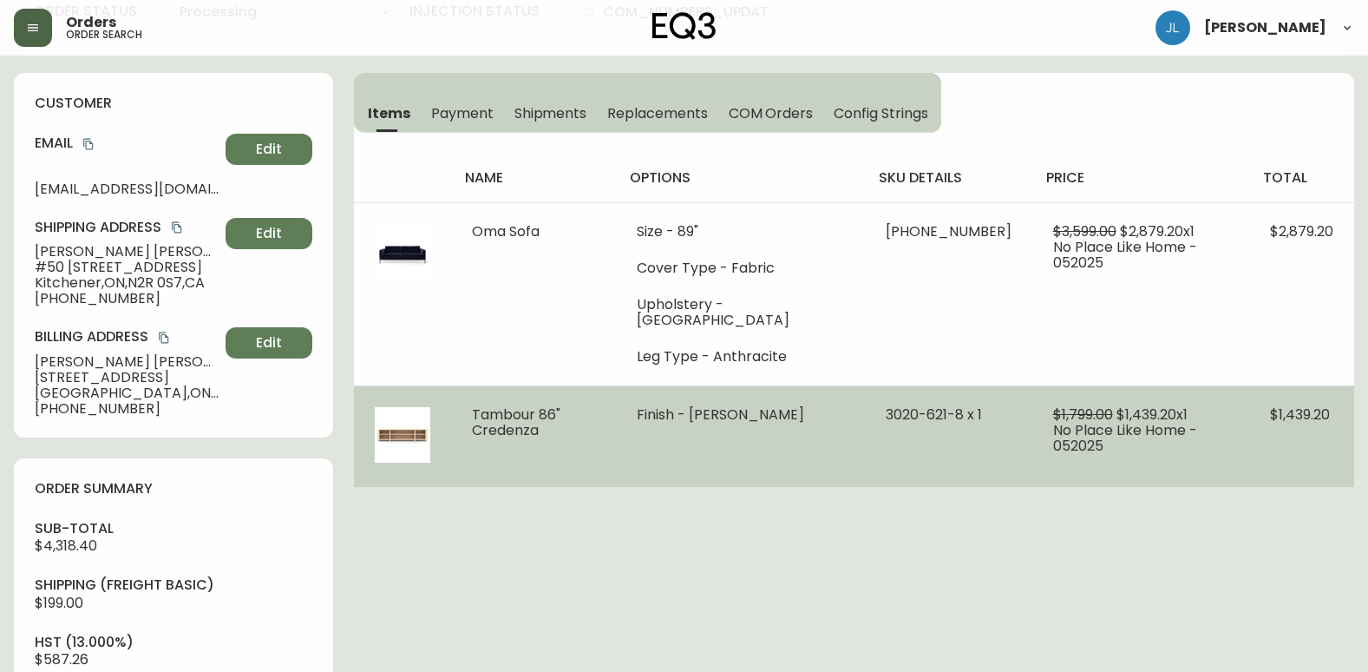
scroll to position [174, 0]
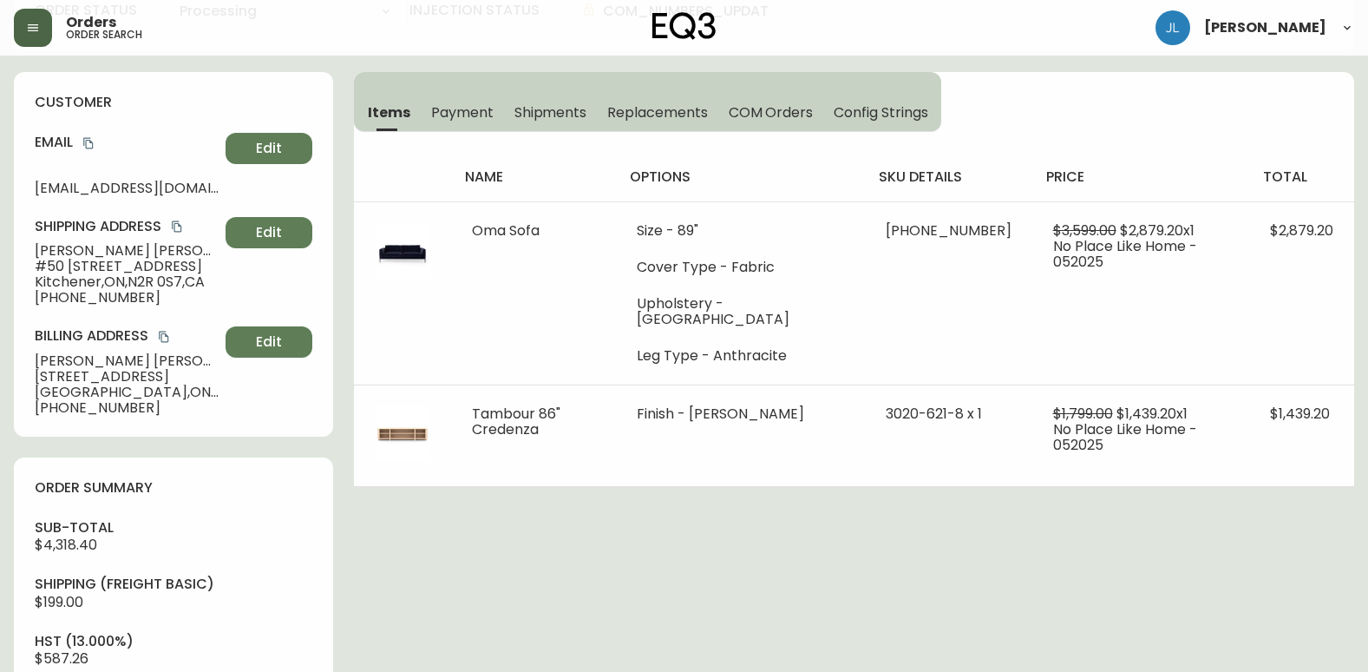
drag, startPoint x: 153, startPoint y: 410, endPoint x: 53, endPoint y: 419, distance: 100.2
click at [53, 419] on div "customer Email [EMAIL_ADDRESS][DOMAIN_NAME] Edit Shipping Address [PERSON_NAME]…" at bounding box center [173, 254] width 319 height 364
copy span "5194963052"
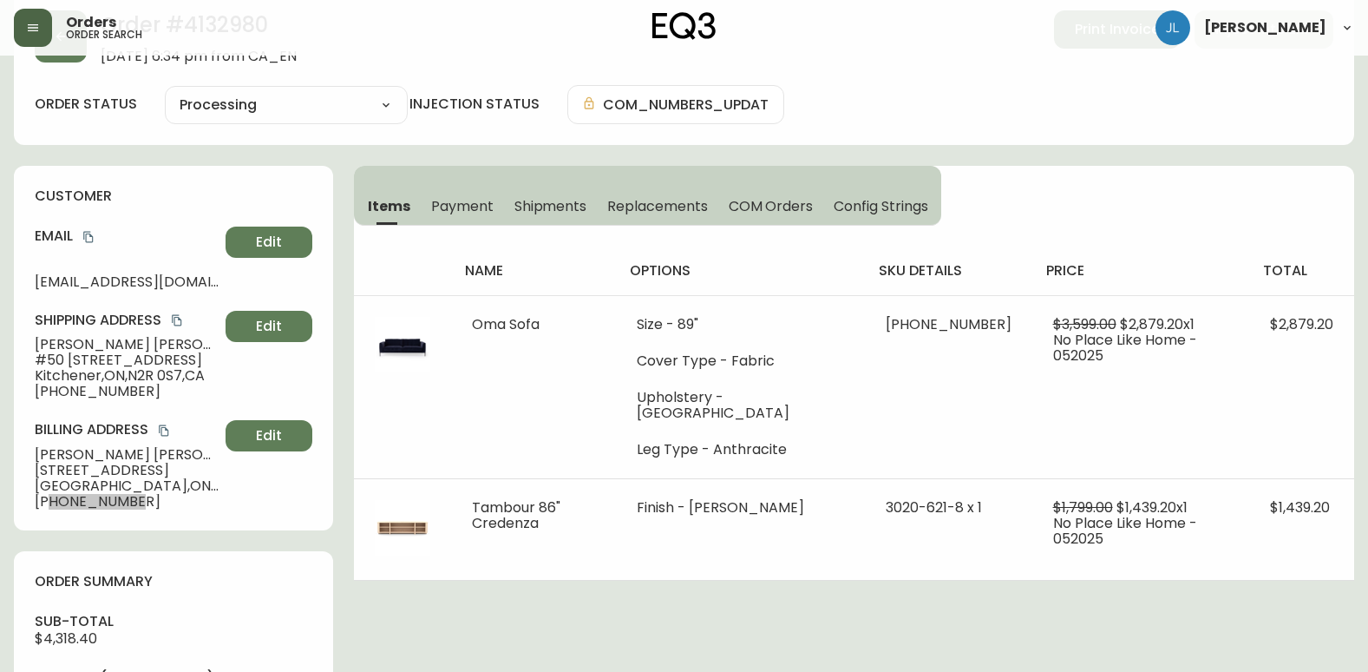
scroll to position [0, 0]
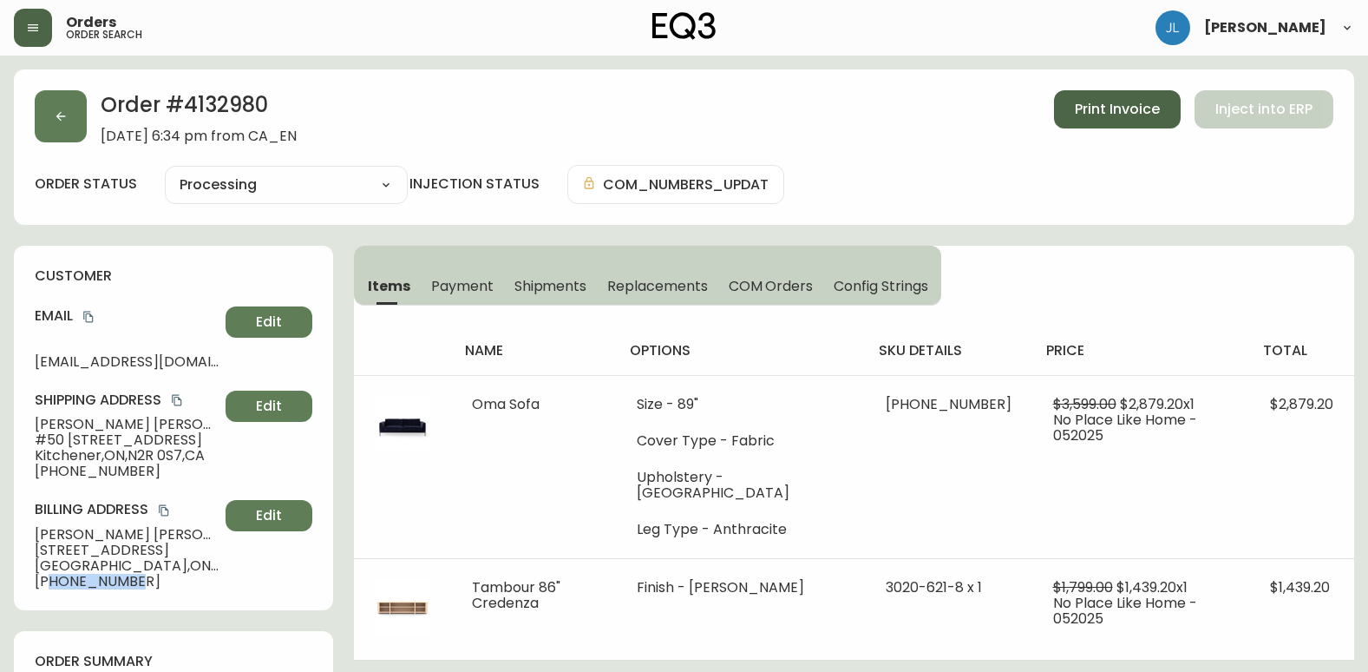
click at [1127, 108] on span "Print Invoice" at bounding box center [1117, 109] width 85 height 19
click at [419, 103] on div "Order # 4132980 [DATE] 6:34 pm from CA_EN Print Invoice Inject into ERP" at bounding box center [684, 117] width 1299 height 54
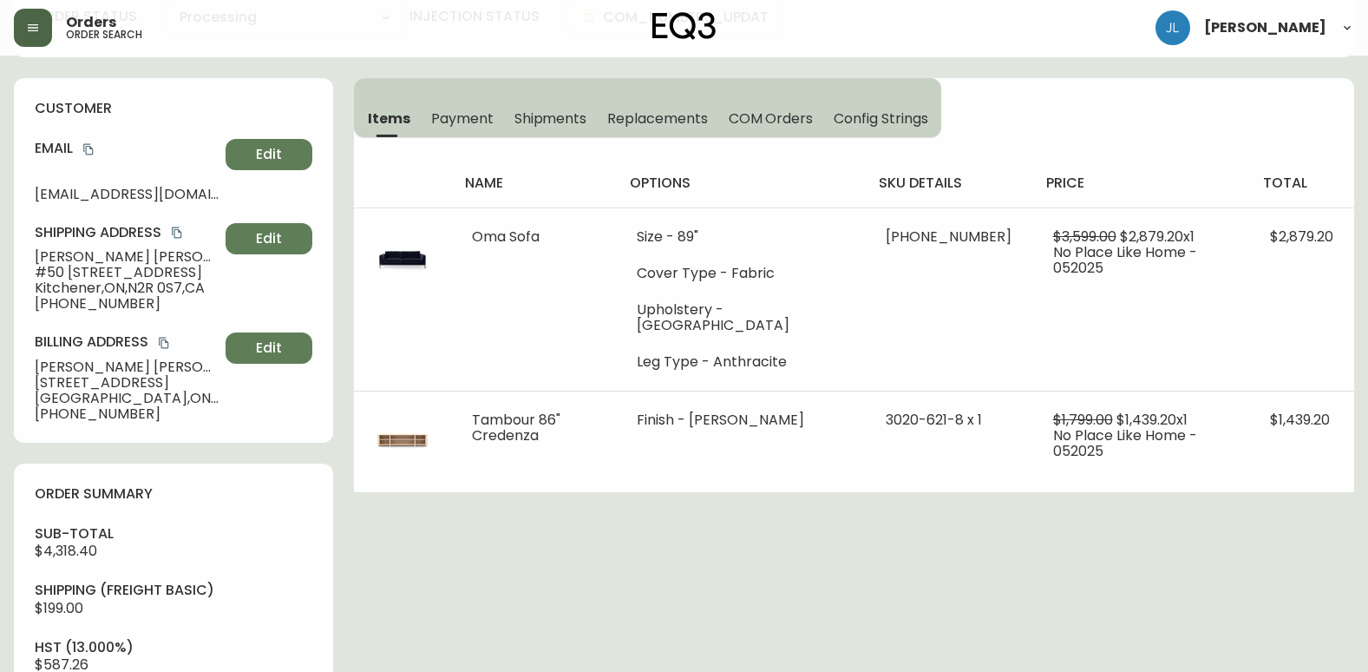
scroll to position [174, 0]
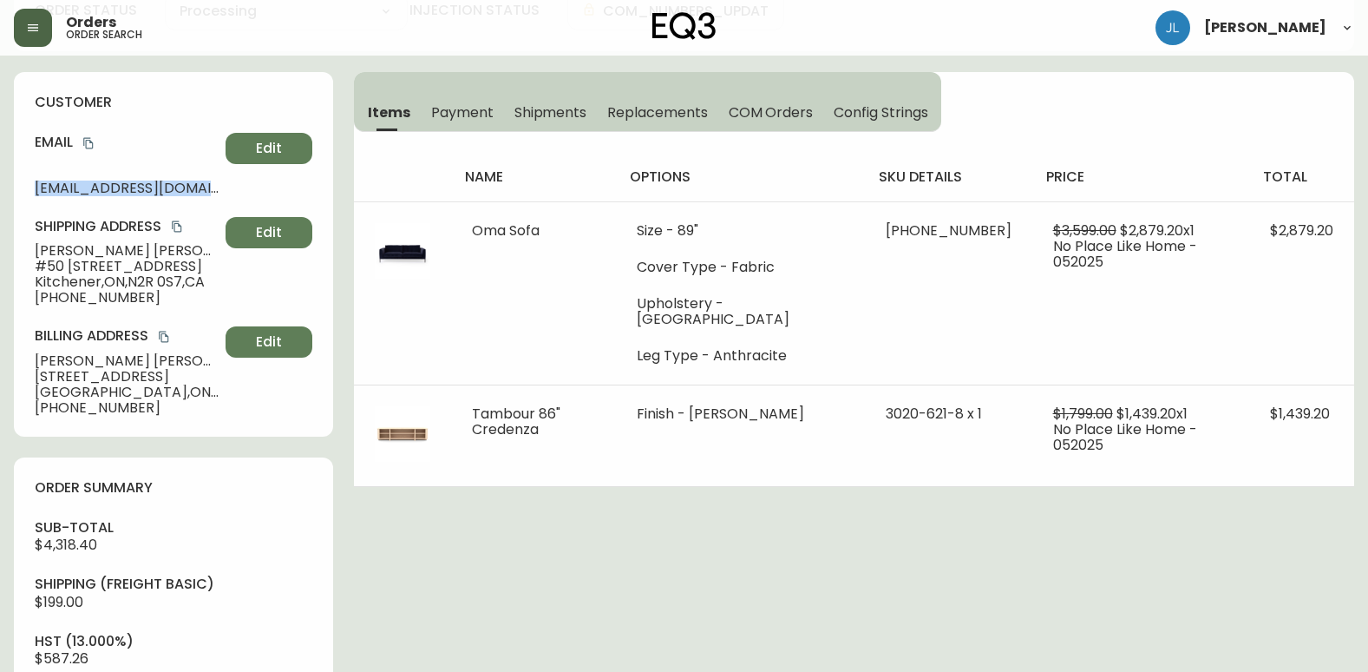
drag, startPoint x: 218, startPoint y: 189, endPoint x: 10, endPoint y: 193, distance: 208.3
click at [10, 193] on main "Order # 4132980 [DATE] 6:34 pm from CA_EN Print Invoice Inject into ERP order s…" at bounding box center [684, 682] width 1368 height 1600
click at [11, 197] on main "Order # 4132980 [DATE] 6:34 pm from CA_EN Print Invoice Inject into ERP order s…" at bounding box center [684, 682] width 1368 height 1600
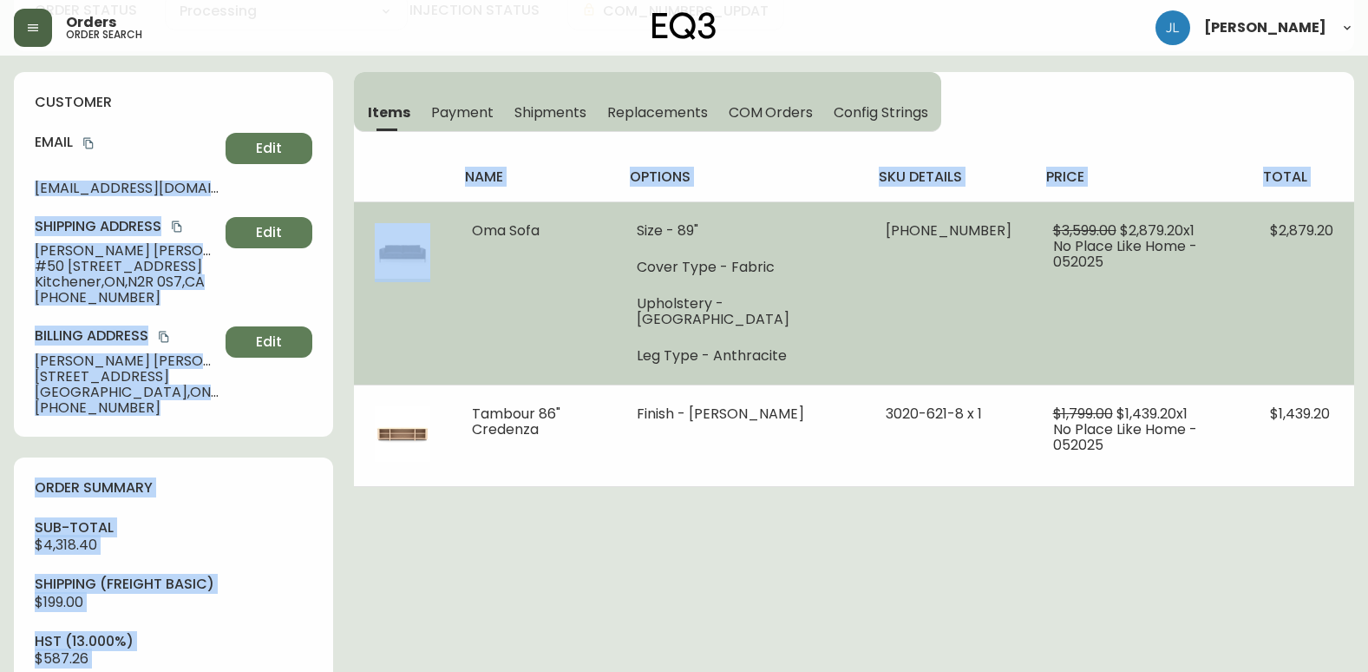
drag, startPoint x: 29, startPoint y: 189, endPoint x: 423, endPoint y: 205, distance: 393.3
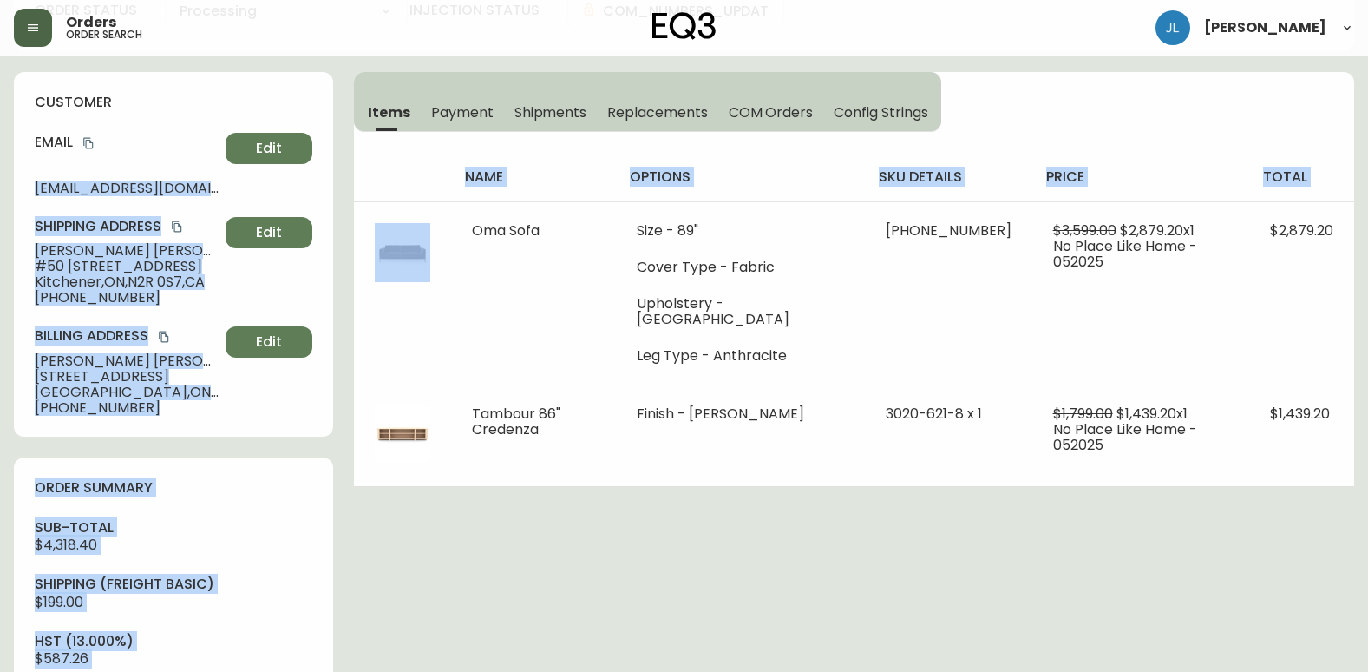
click at [99, 184] on span "[EMAIL_ADDRESS][DOMAIN_NAME]" at bounding box center [127, 188] width 184 height 16
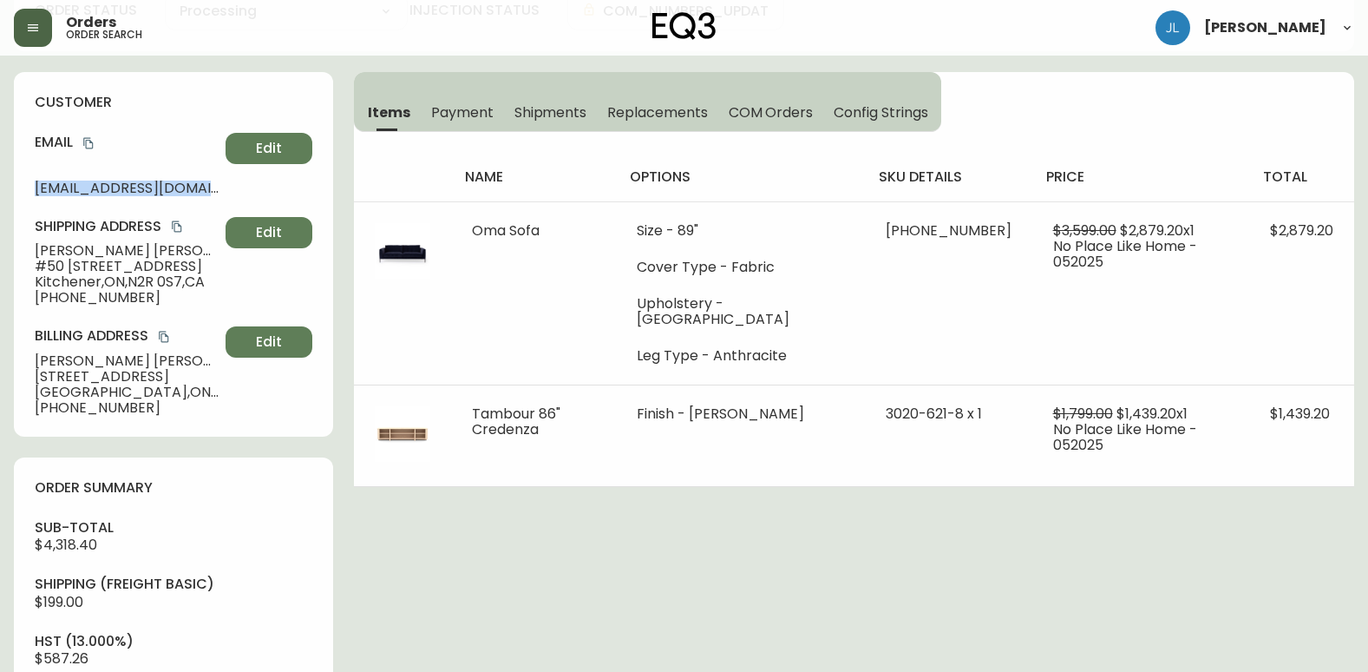
drag, startPoint x: 66, startPoint y: 186, endPoint x: 241, endPoint y: 186, distance: 175.3
click at [241, 186] on div "customer Email [EMAIL_ADDRESS][DOMAIN_NAME] Edit Shipping Address [PERSON_NAME]…" at bounding box center [173, 254] width 319 height 364
copy div "[EMAIL_ADDRESS][DOMAIN_NAME] Edit"
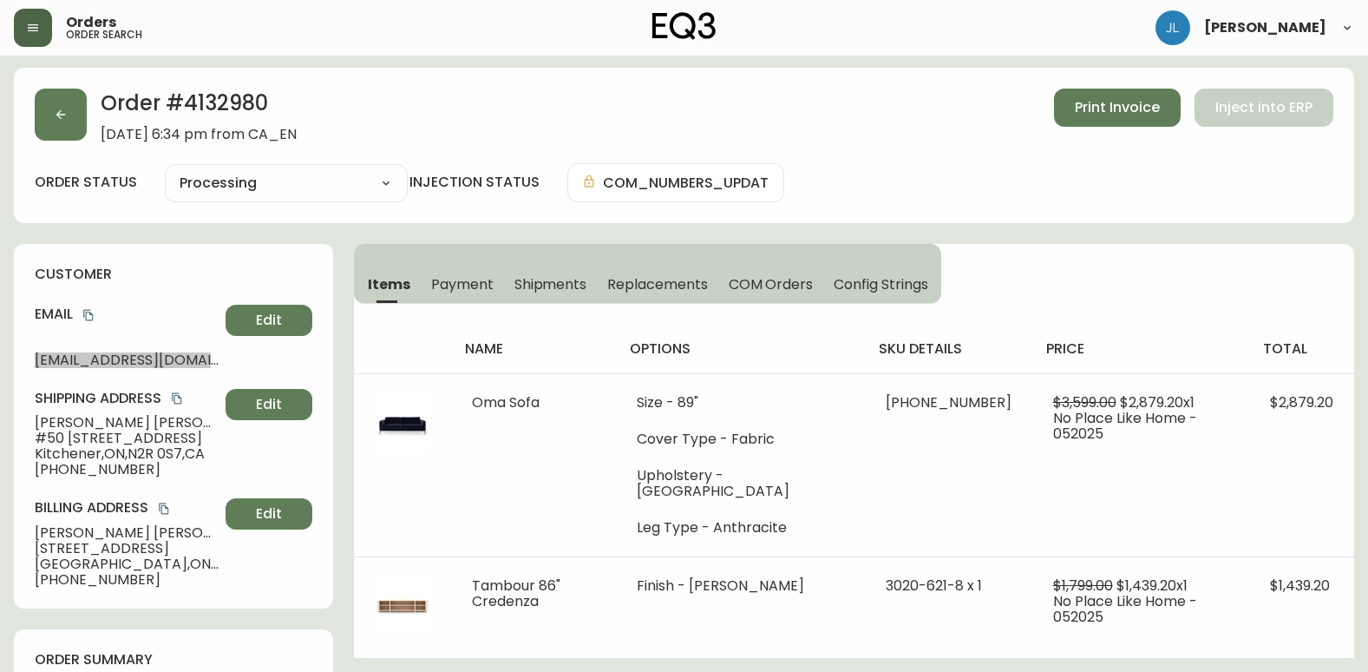
scroll to position [0, 0]
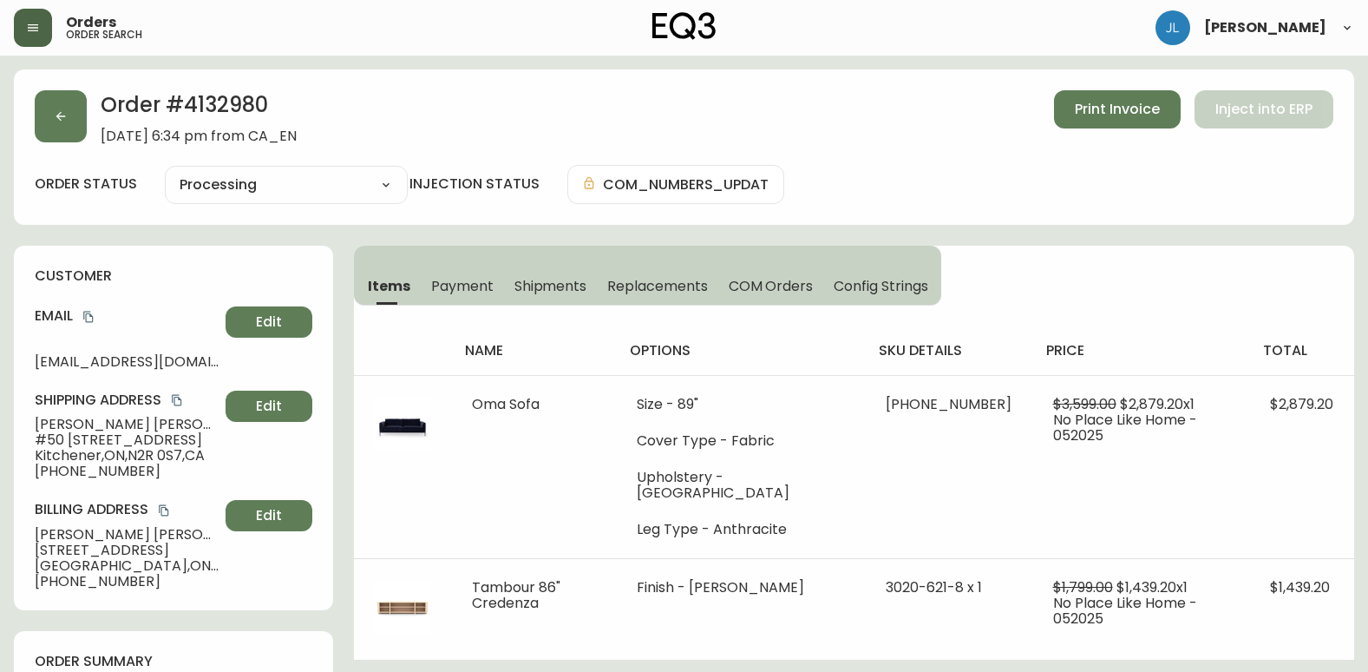
click at [170, 270] on h4 "customer" at bounding box center [174, 275] width 278 height 19
drag, startPoint x: 270, startPoint y: 109, endPoint x: 190, endPoint y: 108, distance: 79.8
click at [190, 108] on h2 "Order # 4132980" at bounding box center [199, 109] width 196 height 38
copy h2 "4132980"
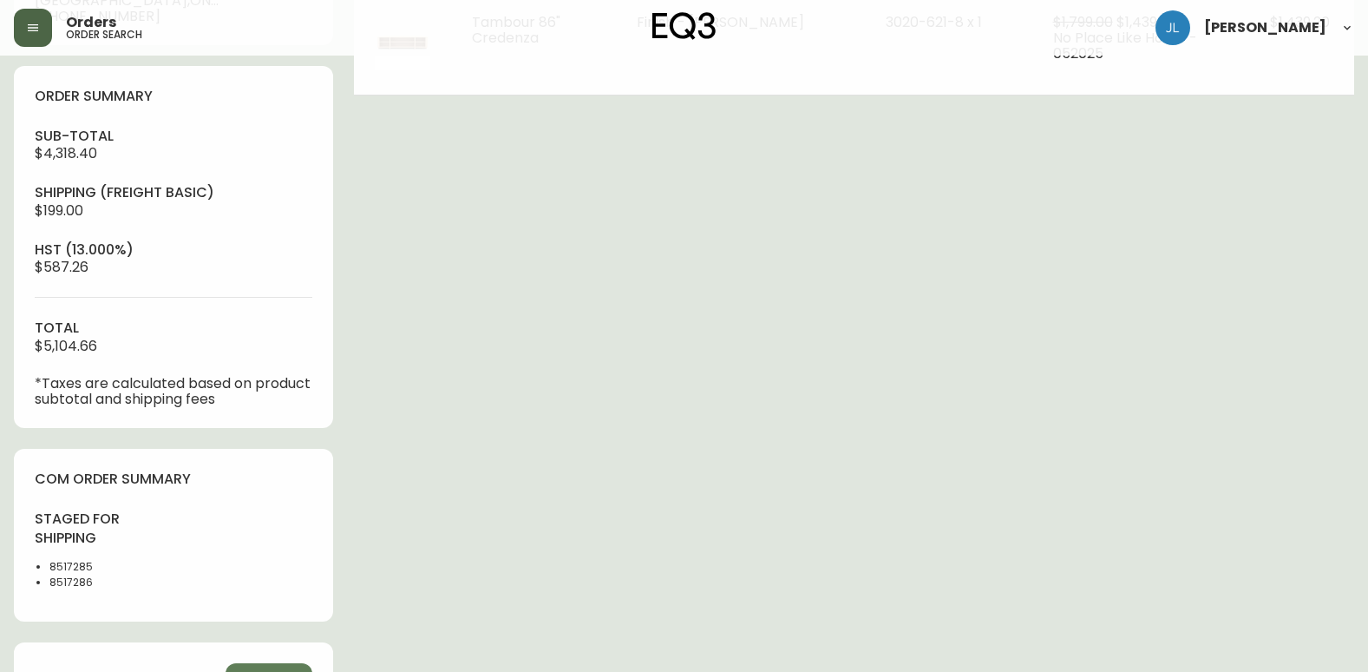
scroll to position [607, 0]
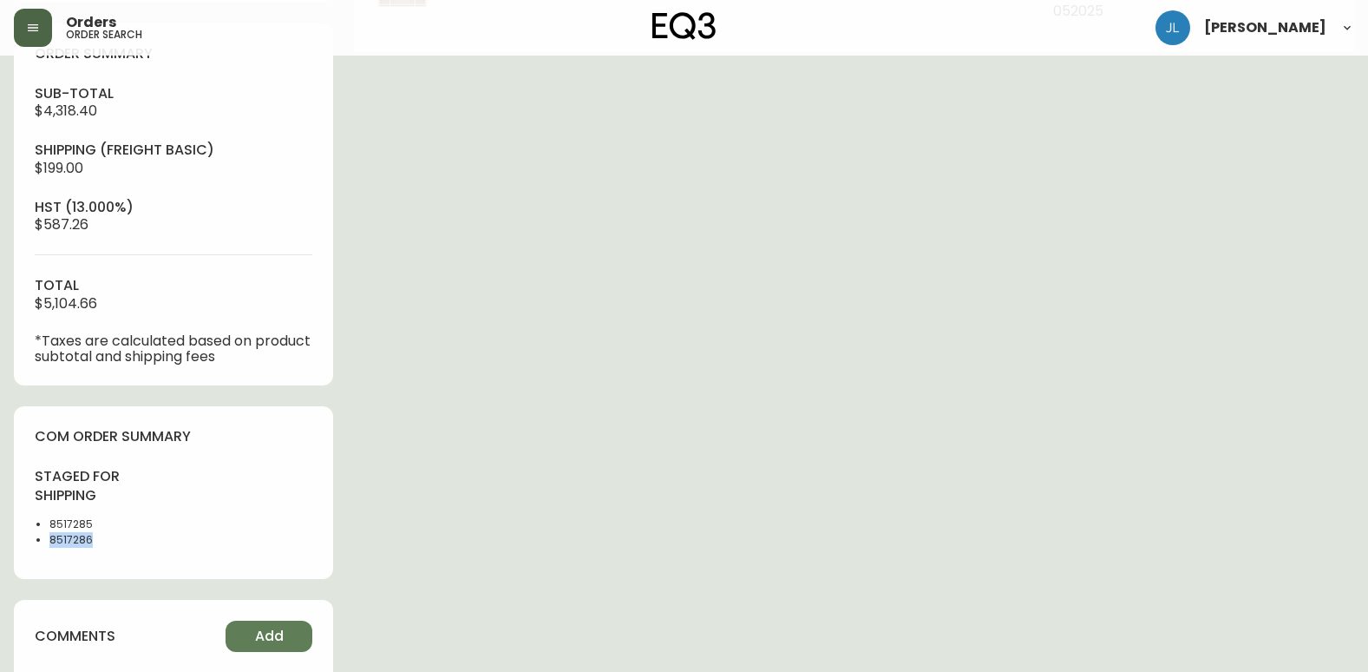
drag, startPoint x: 75, startPoint y: 544, endPoint x: 47, endPoint y: 548, distance: 29.0
click at [47, 548] on div "staged for shipping 8517285 8517286" at bounding box center [99, 512] width 128 height 91
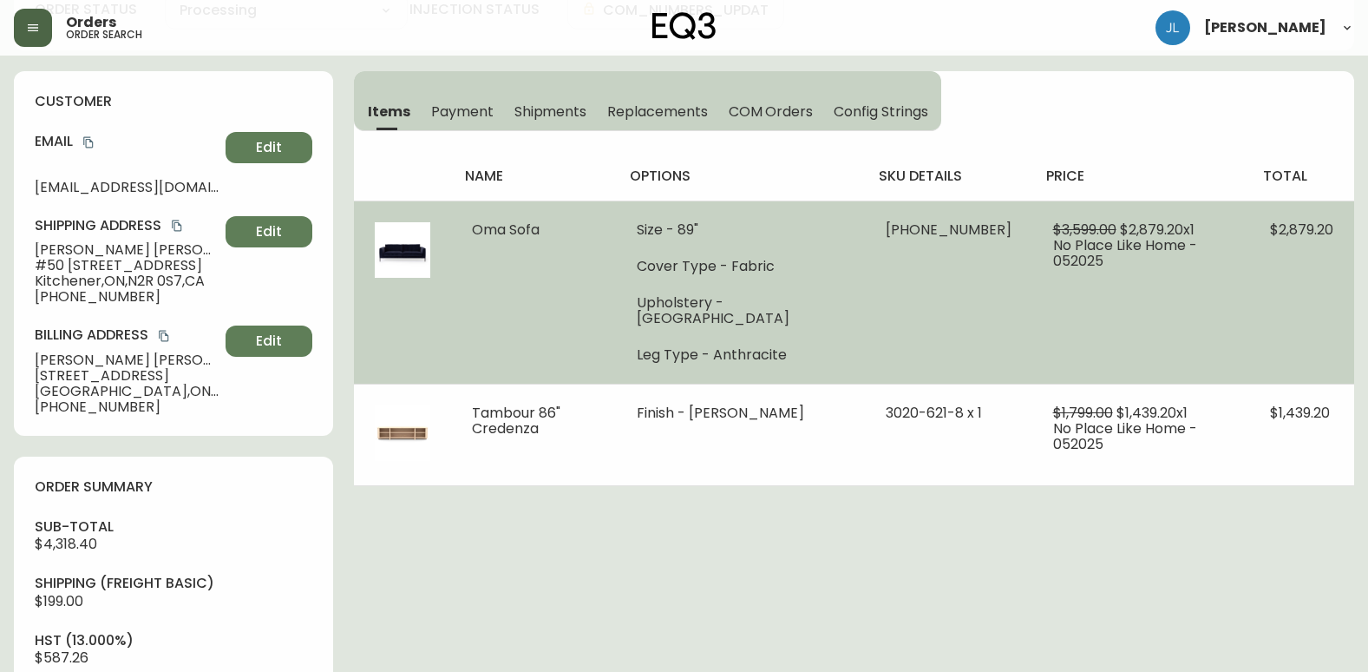
scroll to position [174, 0]
drag, startPoint x: 904, startPoint y: 224, endPoint x: 945, endPoint y: 226, distance: 40.9
click at [945, 226] on td "[PHONE_NUMBER]" at bounding box center [948, 292] width 167 height 183
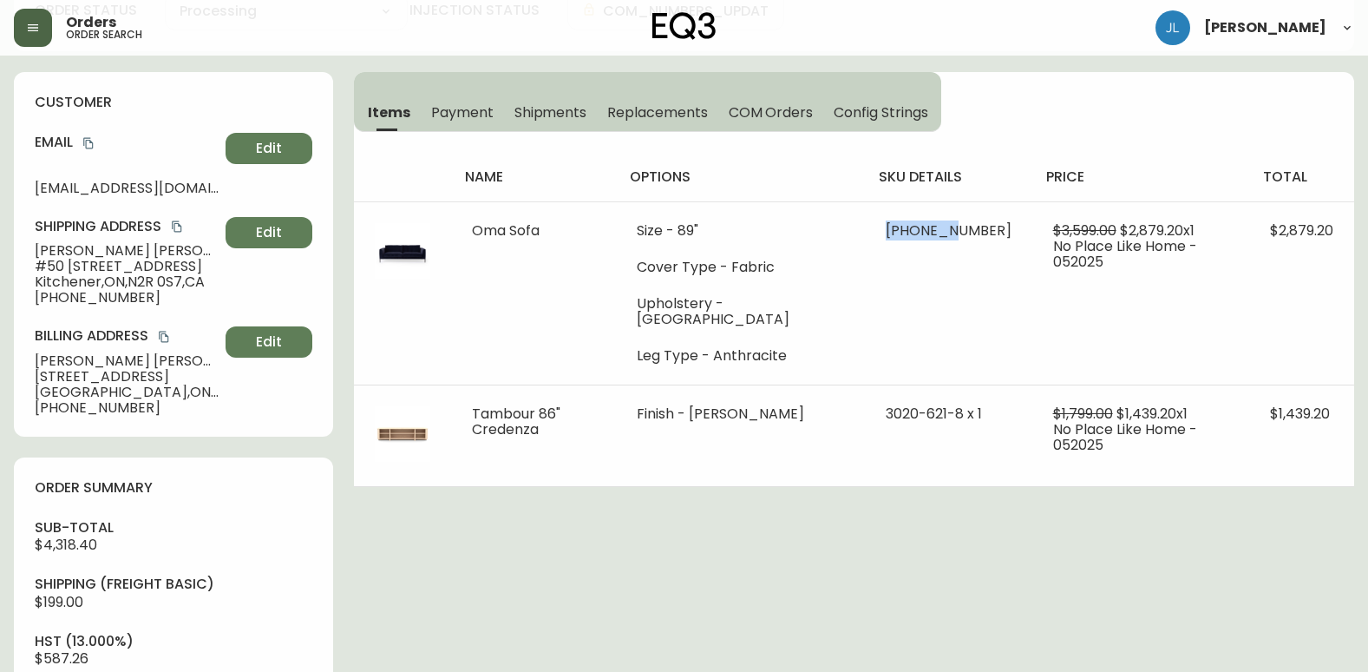
click at [561, 112] on span "Shipments" at bounding box center [550, 112] width 73 height 18
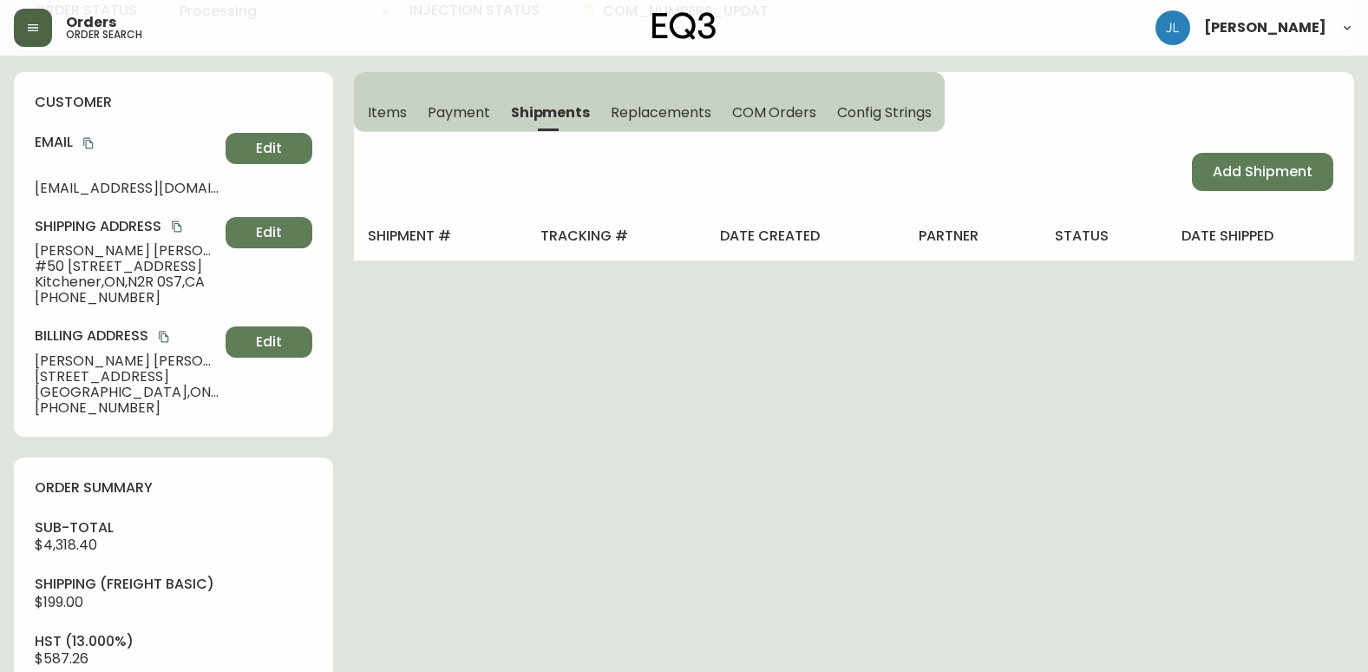
click at [390, 109] on span "Items" at bounding box center [387, 112] width 39 height 18
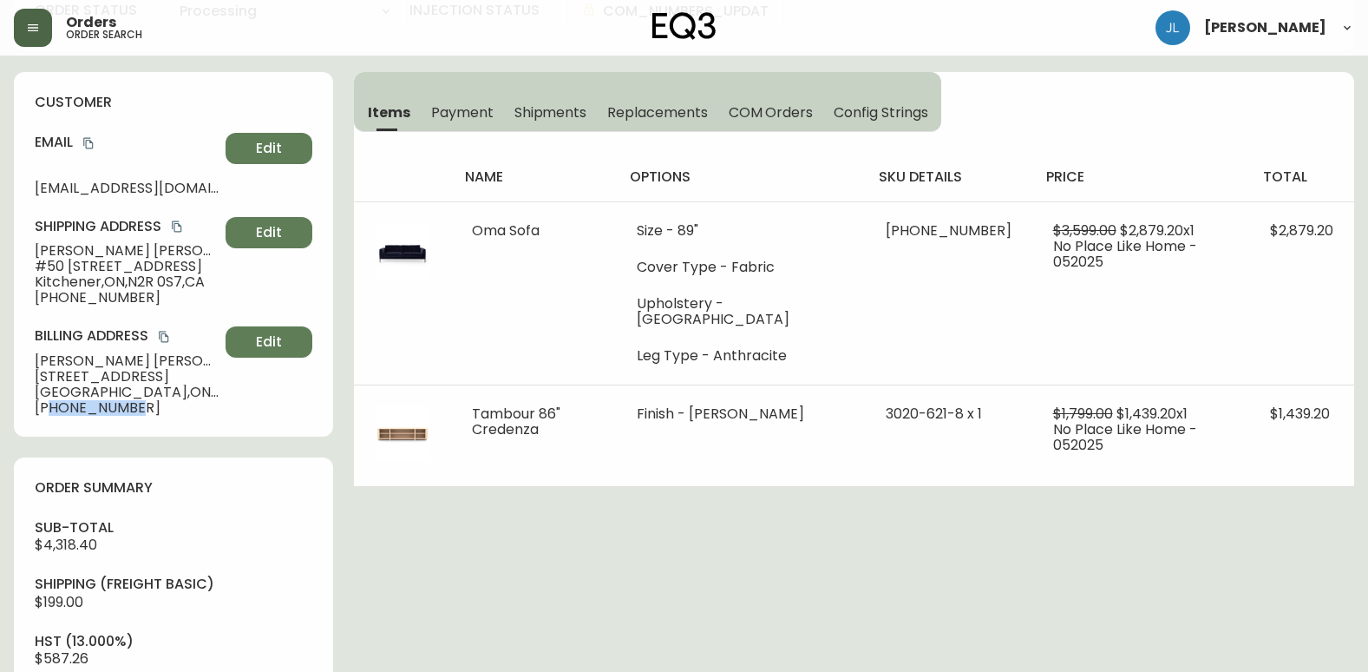
drag, startPoint x: 153, startPoint y: 410, endPoint x: 52, endPoint y: 423, distance: 101.4
click at [52, 423] on div "customer Email [EMAIL_ADDRESS][DOMAIN_NAME] Edit Shipping Address [PERSON_NAME]…" at bounding box center [173, 254] width 319 height 364
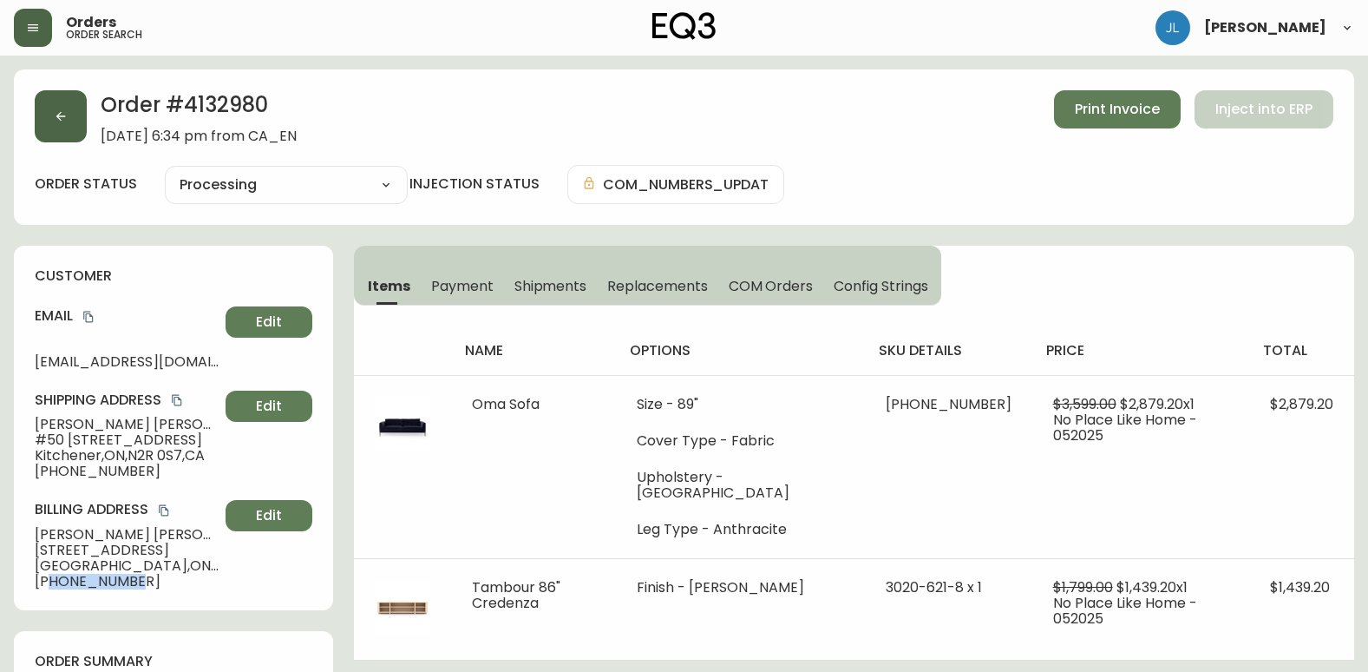
click at [65, 121] on icon "button" at bounding box center [61, 116] width 14 height 14
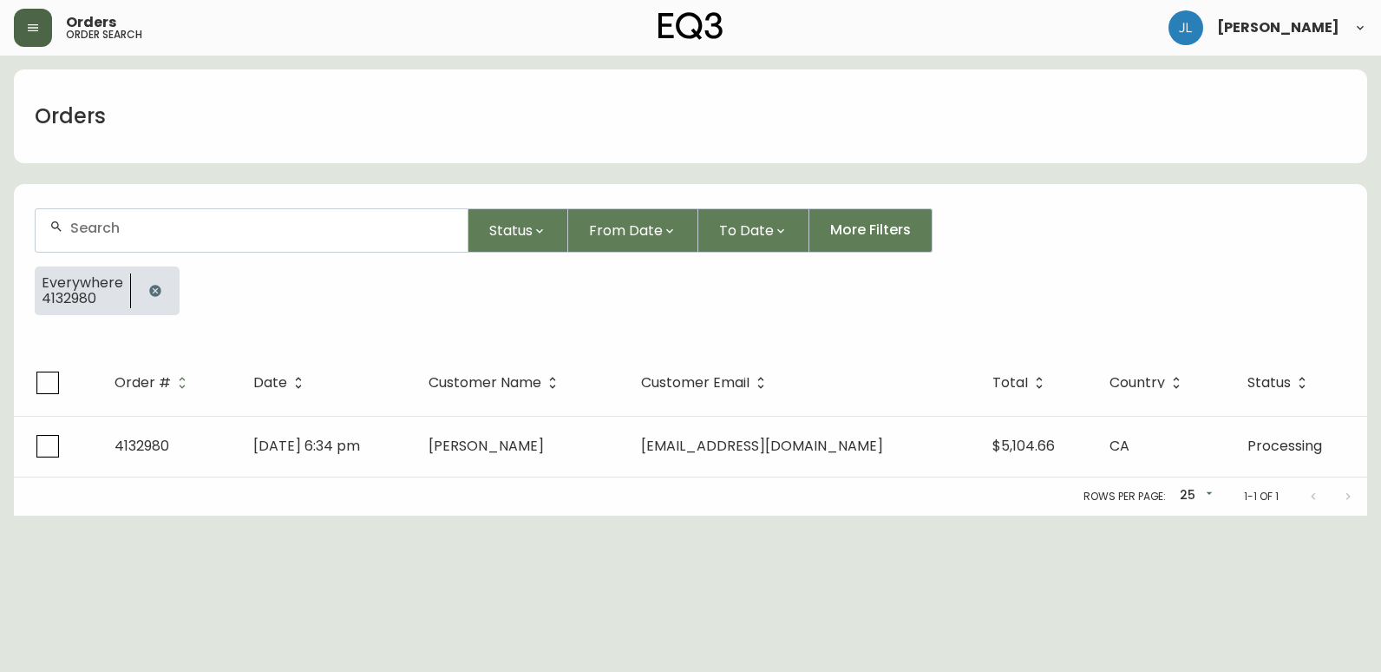
click at [154, 291] on icon "button" at bounding box center [155, 291] width 14 height 14
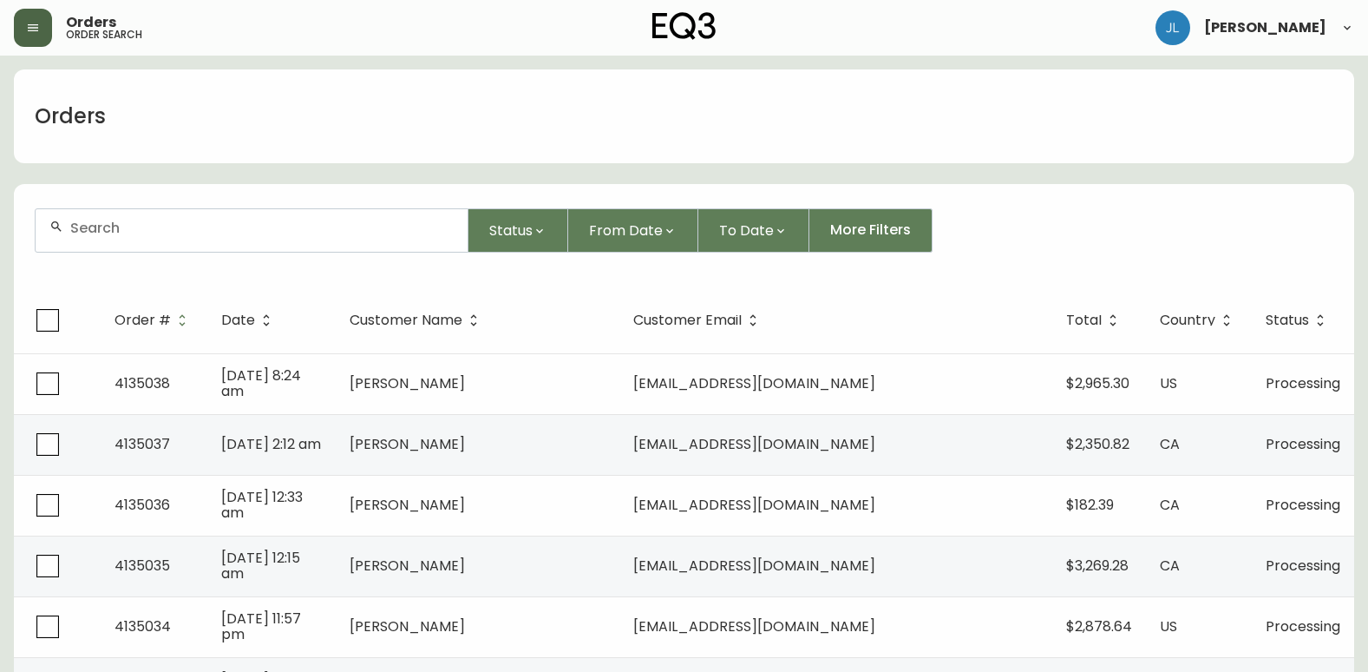
drag, startPoint x: 154, startPoint y: 226, endPoint x: 239, endPoint y: 255, distance: 90.0
click at [197, 255] on form "Status From Date To Date More Filters" at bounding box center [684, 237] width 1340 height 100
paste input "4134691"
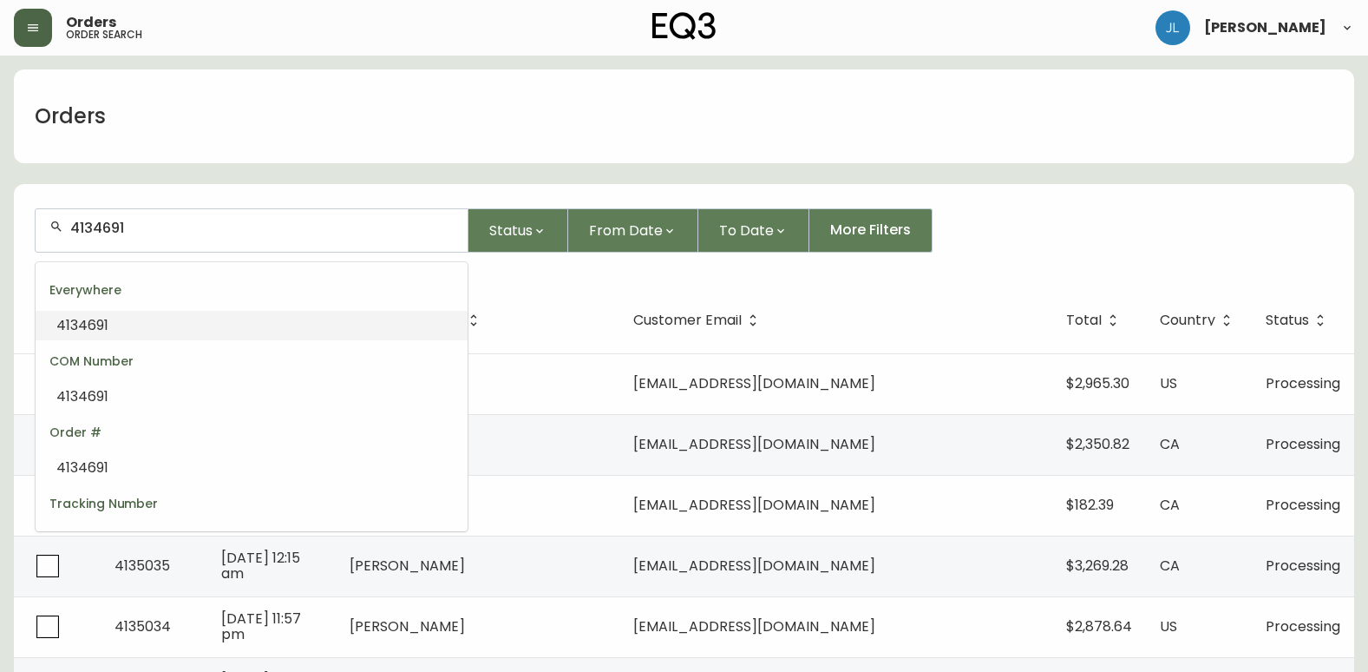
type input "4134691"
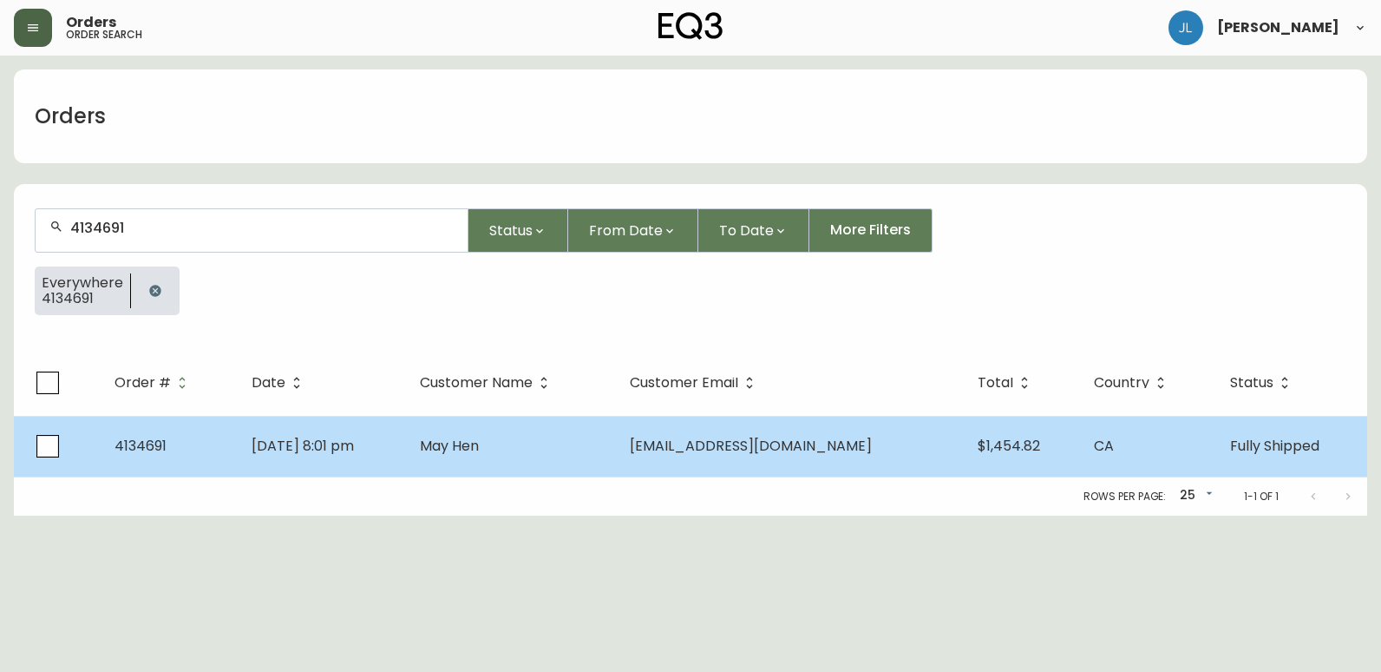
click at [461, 453] on td "May Hen" at bounding box center [511, 446] width 210 height 61
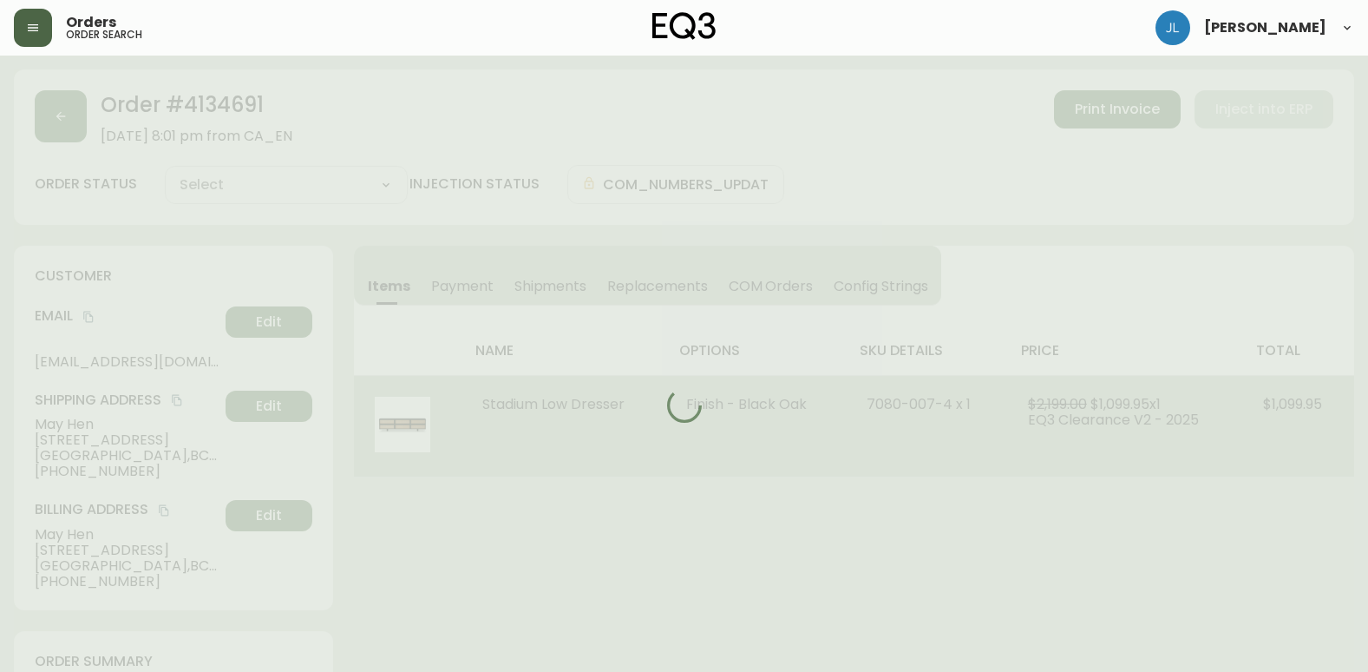
type input "Fully Shipped"
select select "FULLY_SHIPPED"
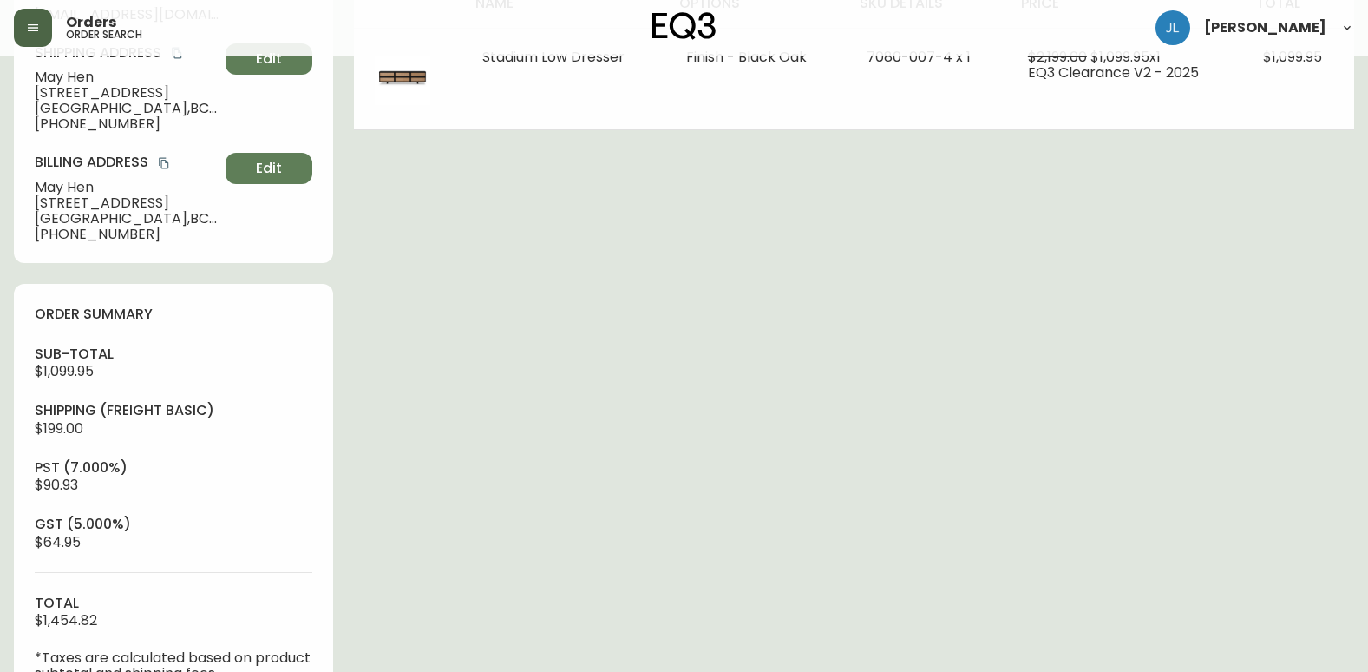
scroll to position [260, 0]
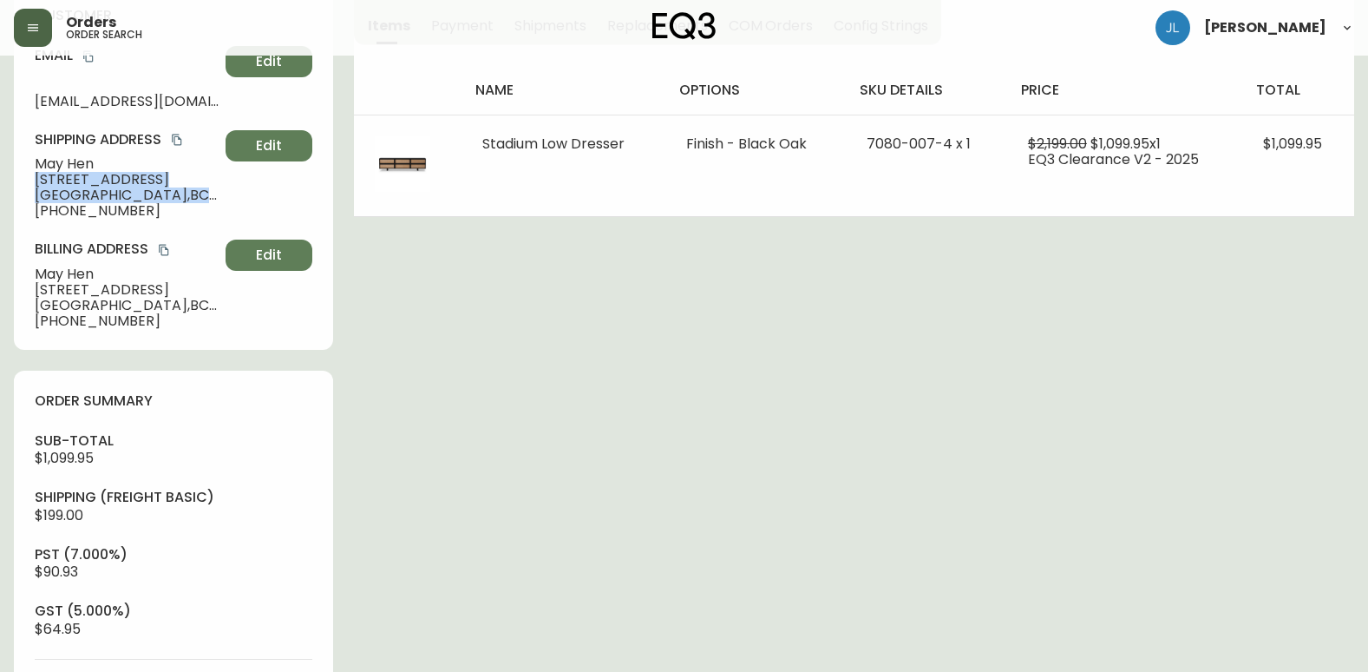
drag, startPoint x: 32, startPoint y: 175, endPoint x: 209, endPoint y: 192, distance: 177.8
click at [209, 192] on div "customer Email [EMAIL_ADDRESS][DOMAIN_NAME] Edit Shipping Address May Hen [STRE…" at bounding box center [173, 167] width 319 height 364
click at [882, 388] on div "Order # 4134691 [DATE] 8:01 pm from CA_EN Print Invoice Inject into ERP order s…" at bounding box center [684, 552] width 1340 height 1486
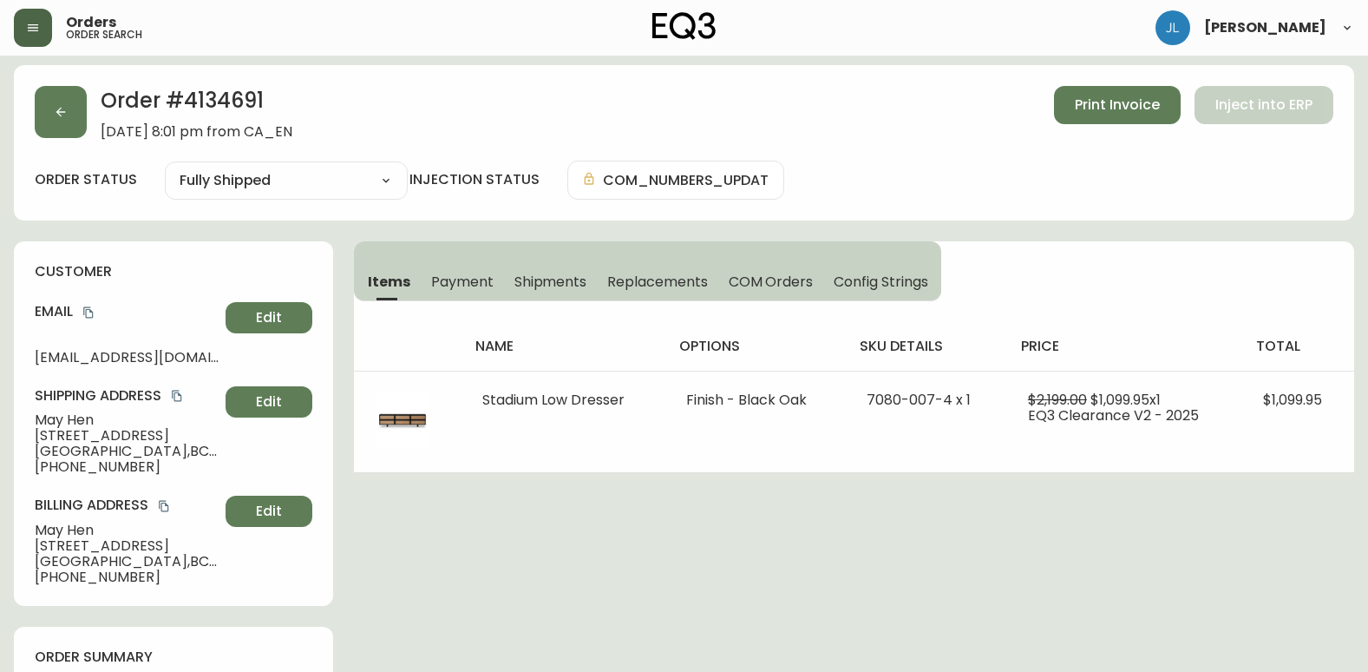
scroll to position [0, 0]
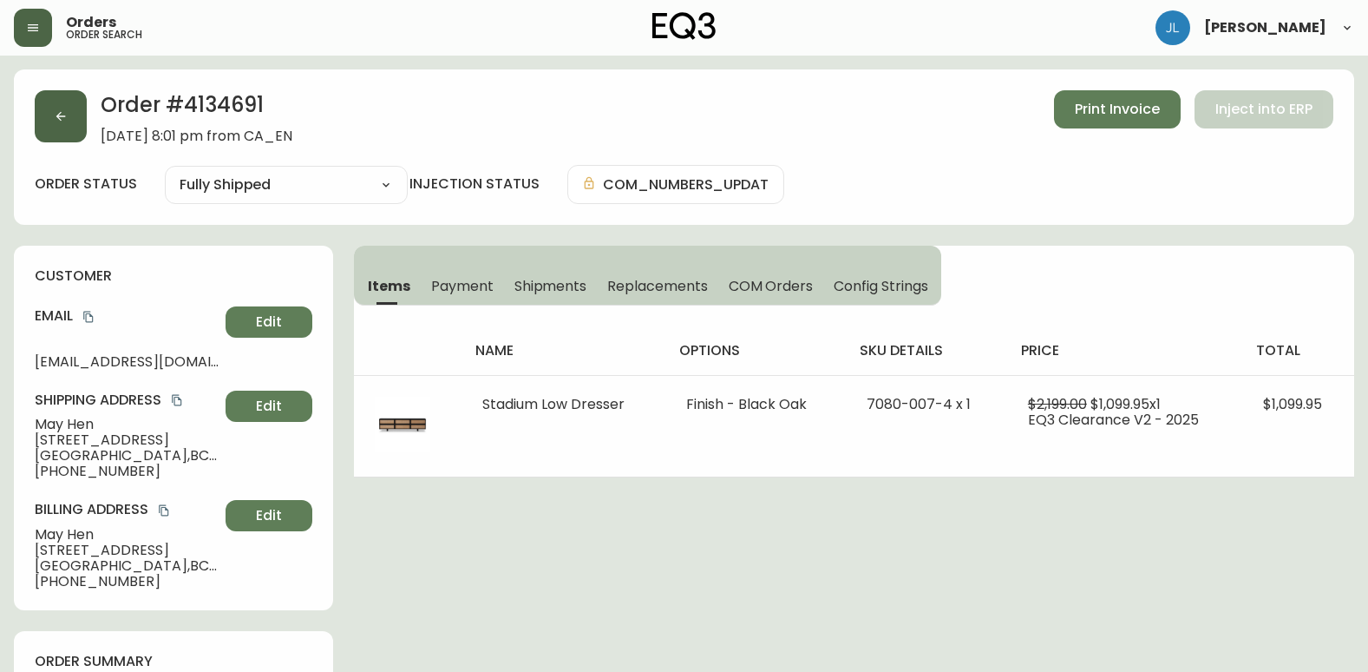
click at [59, 113] on icon "button" at bounding box center [61, 116] width 14 height 14
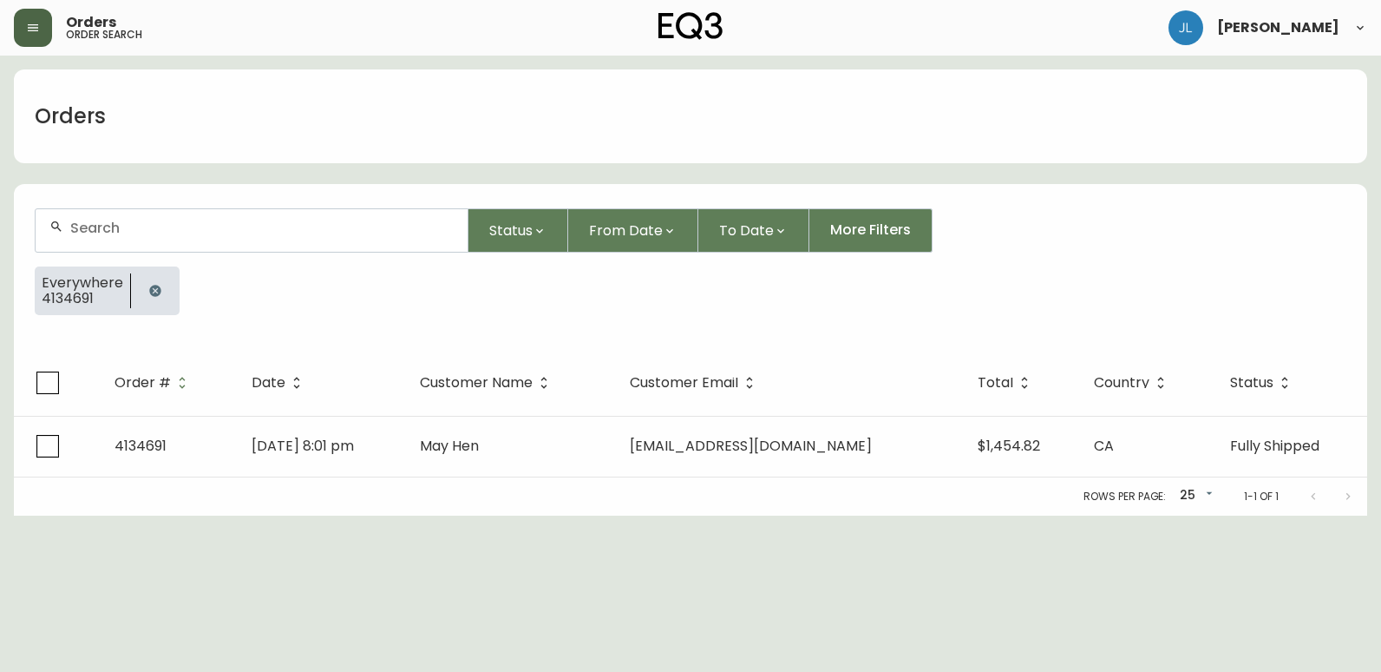
drag, startPoint x: 149, startPoint y: 292, endPoint x: 187, endPoint y: 292, distance: 37.3
click at [150, 292] on icon "button" at bounding box center [154, 290] width 11 height 11
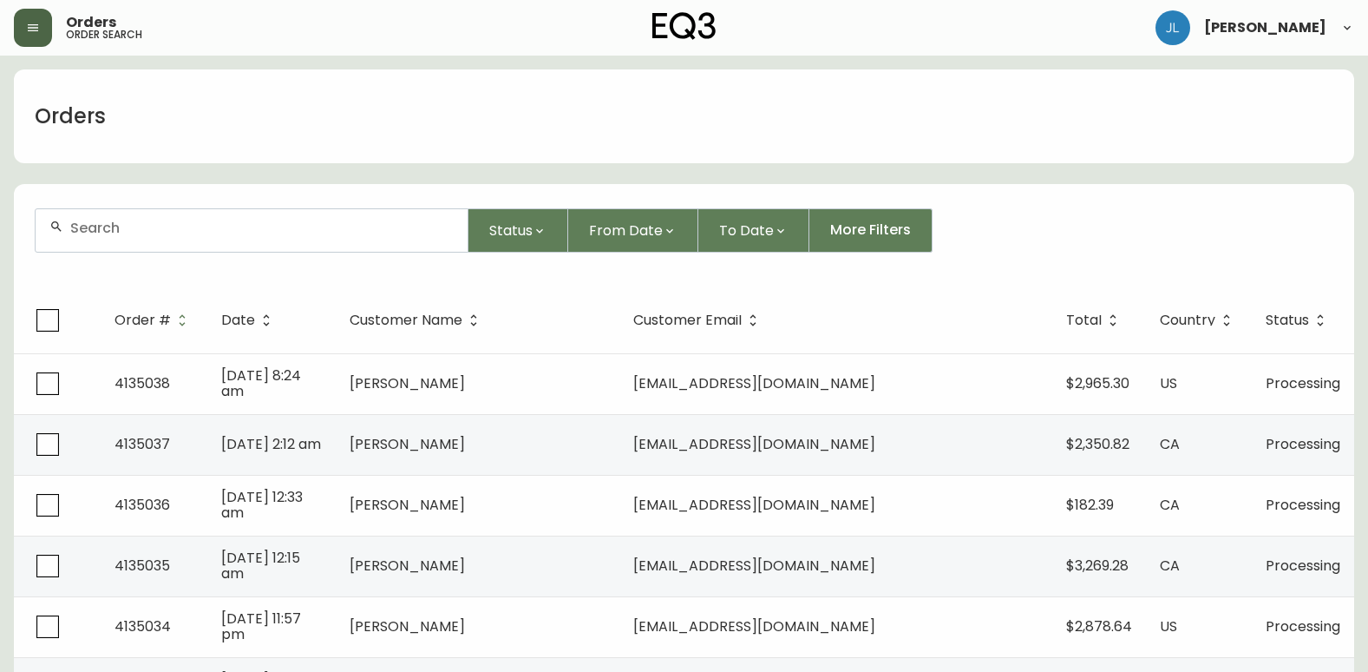
click at [264, 225] on input "text" at bounding box center [261, 228] width 383 height 16
paste input "4133394"
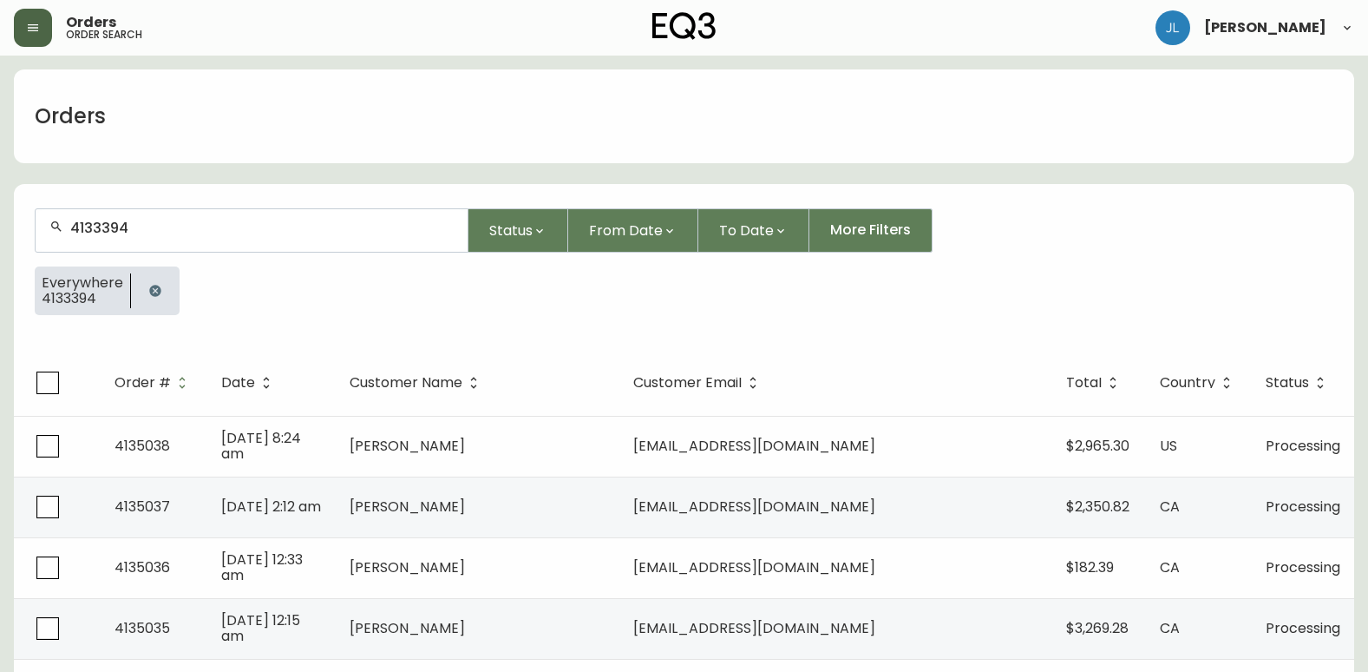
type input "4133394"
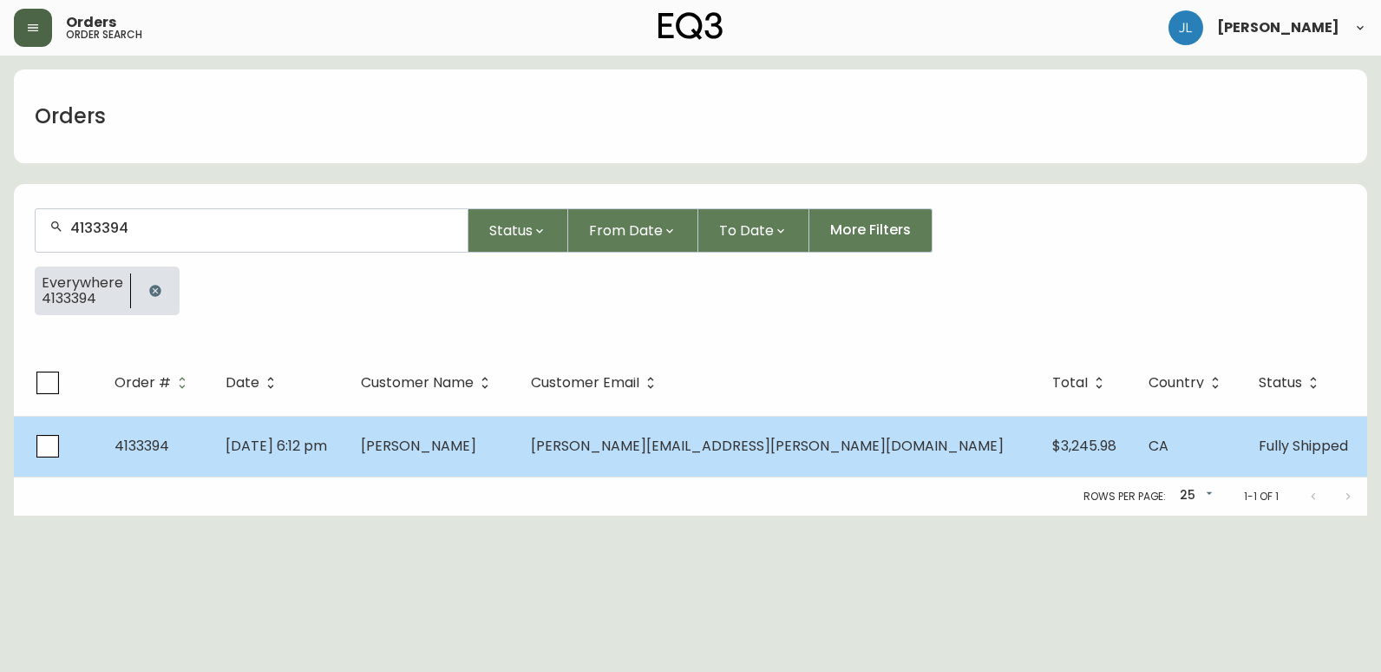
click at [471, 462] on td "[PERSON_NAME]" at bounding box center [432, 446] width 170 height 61
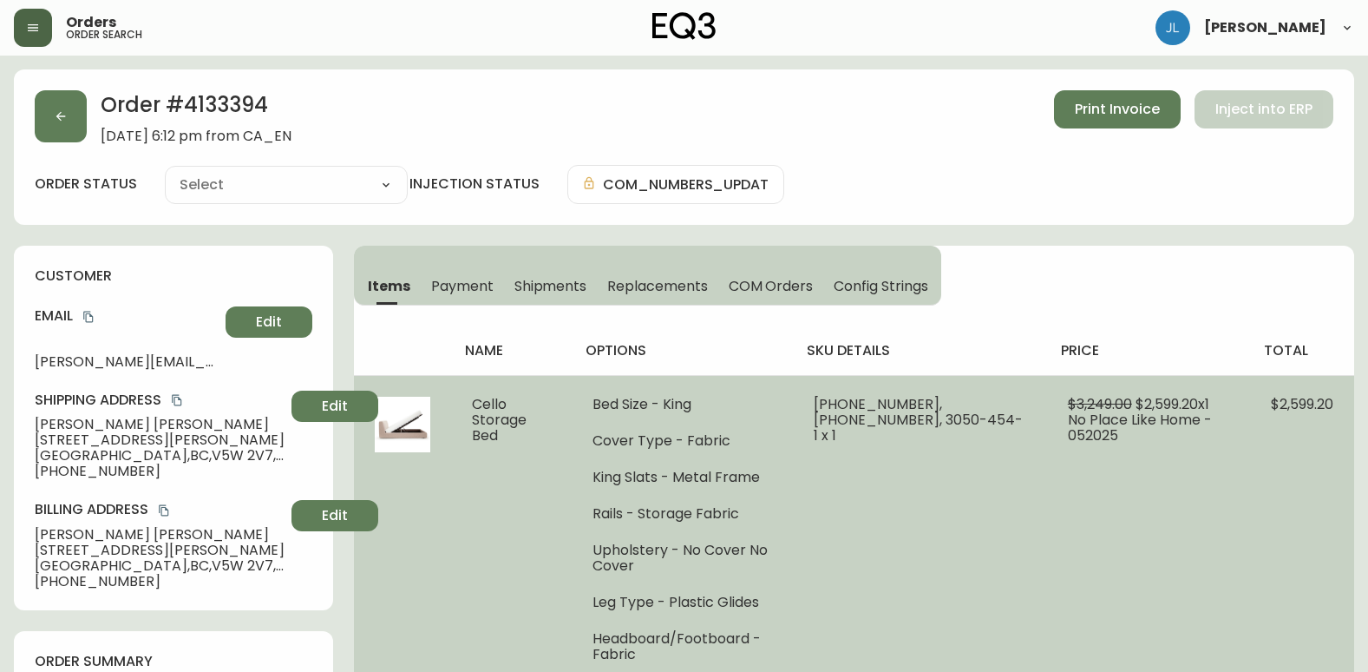
type input "Fully Shipped"
select select "FULLY_SHIPPED"
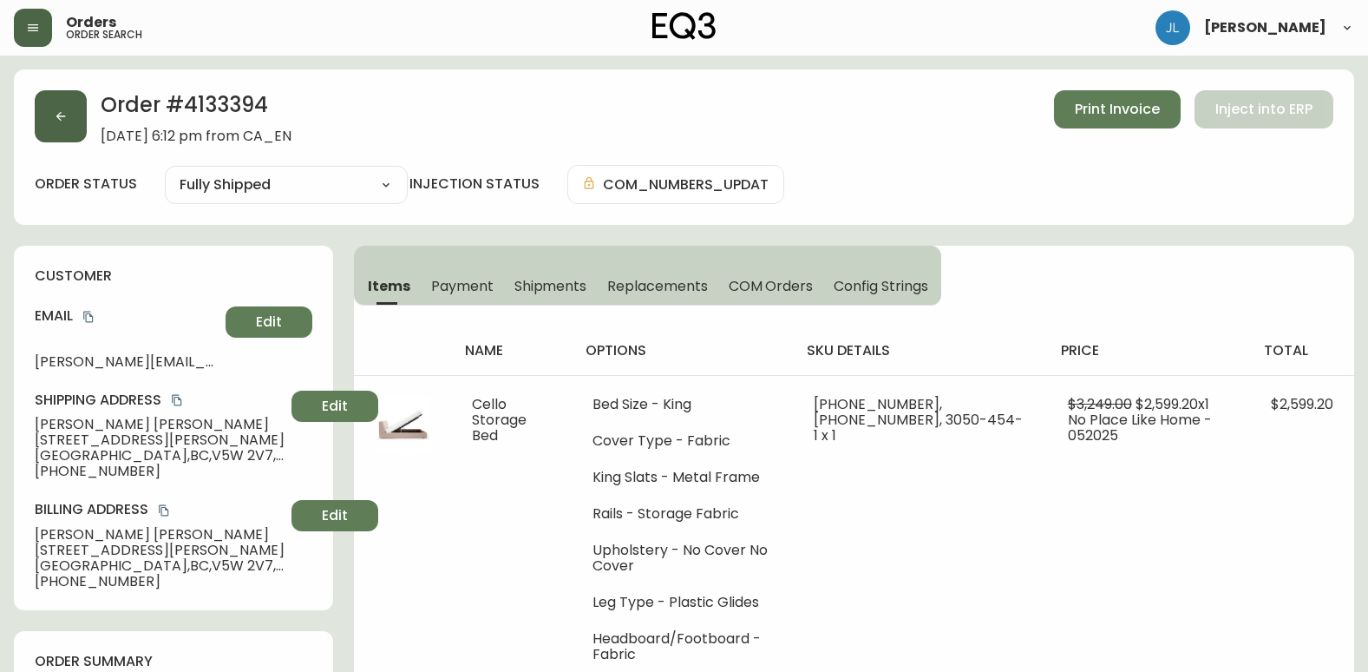
click at [66, 115] on icon "button" at bounding box center [61, 116] width 14 height 14
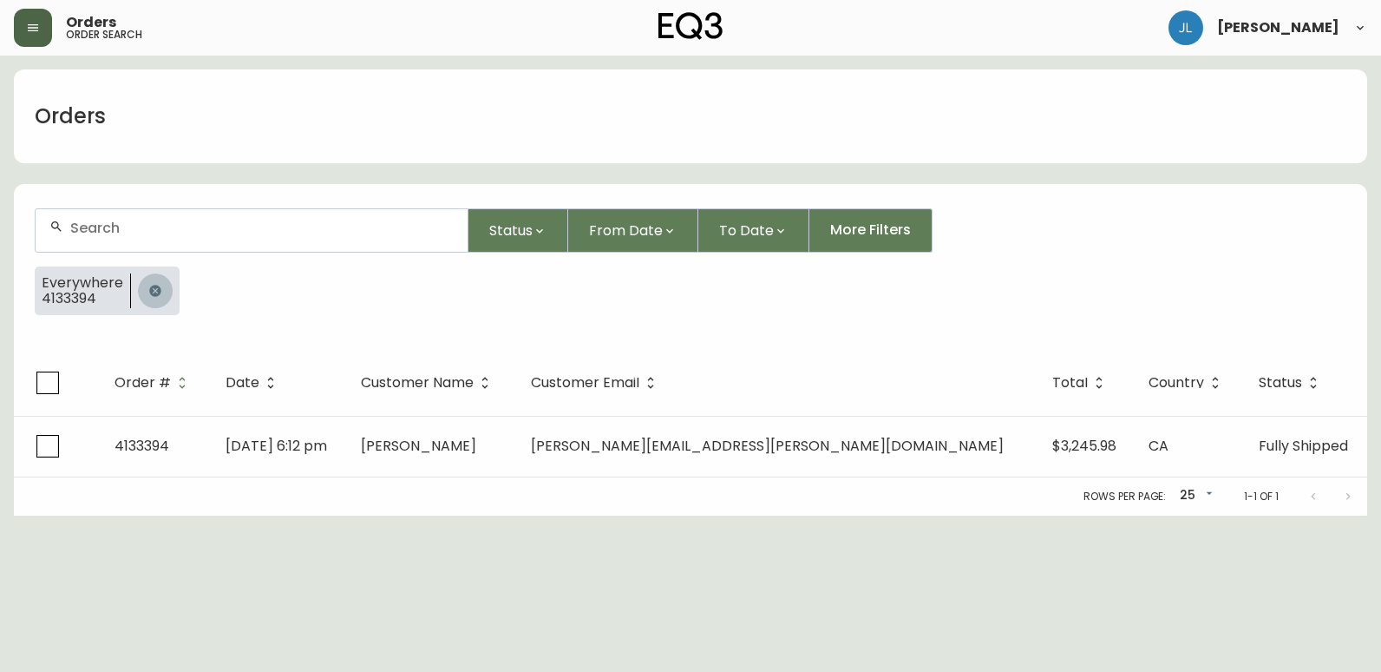
click at [138, 294] on button "button" at bounding box center [155, 290] width 35 height 35
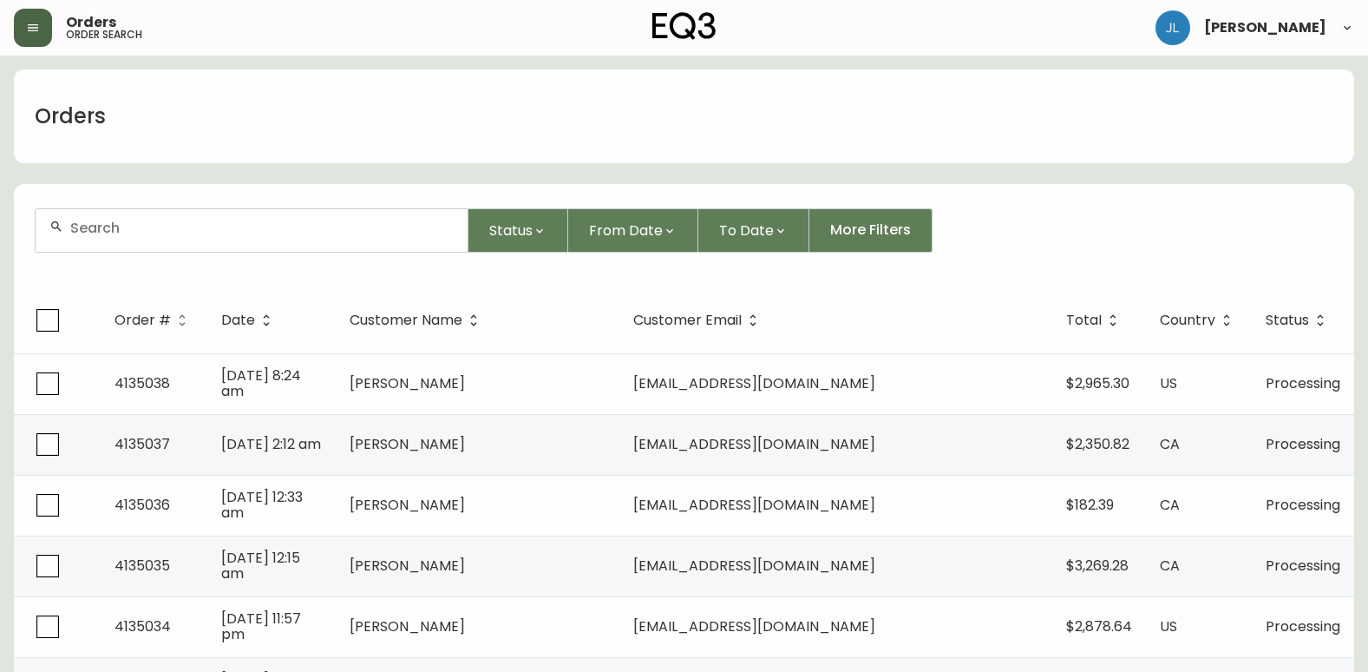
click at [226, 234] on input "text" at bounding box center [261, 228] width 383 height 16
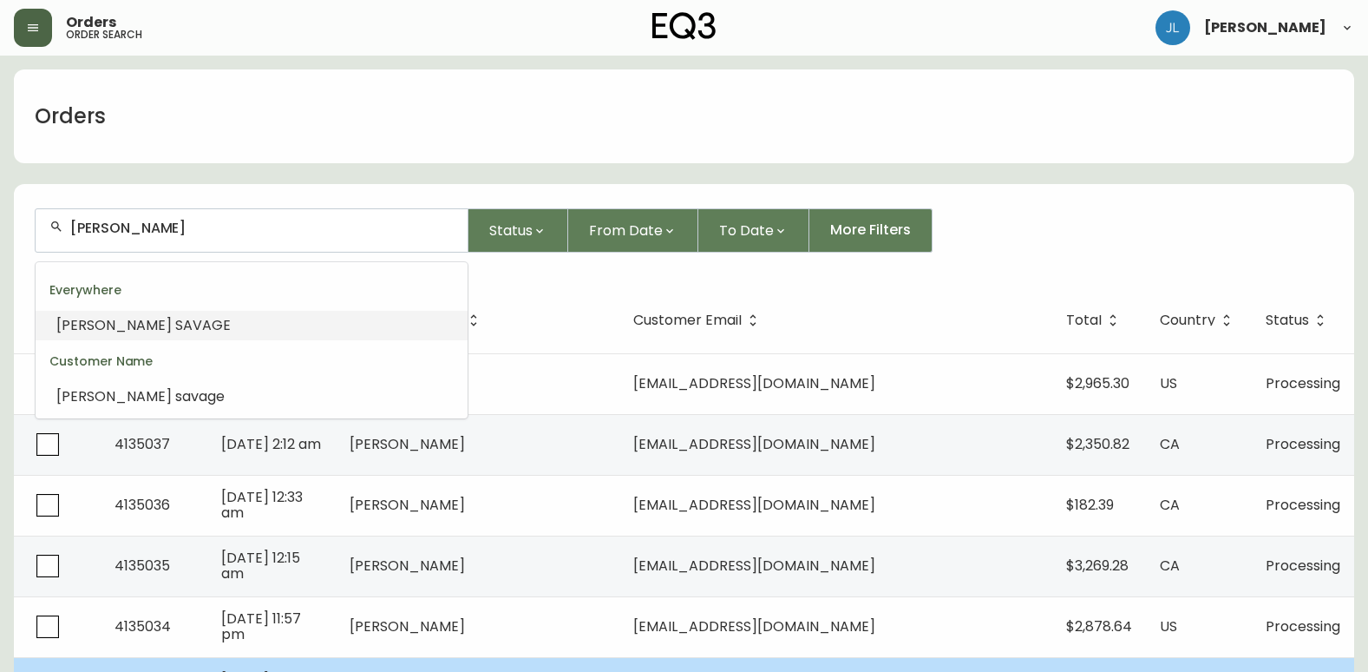
type input "[PERSON_NAME]"
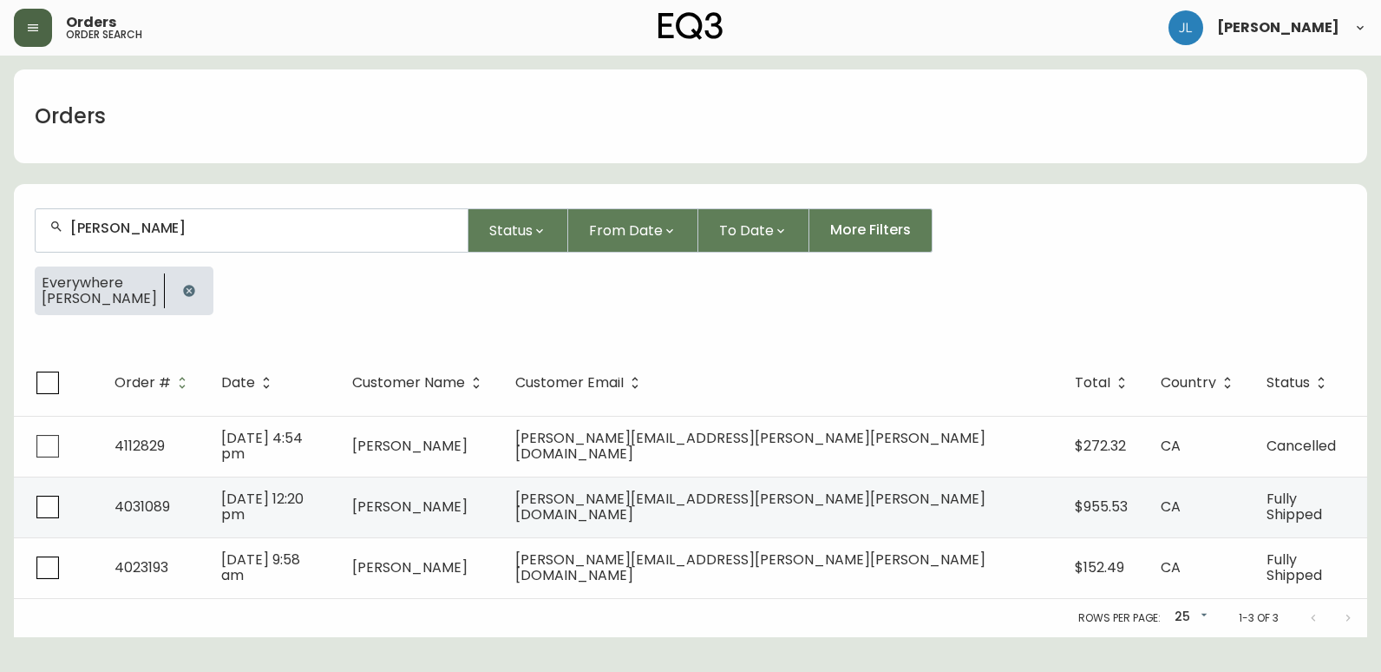
click at [259, 235] on input "[PERSON_NAME]" at bounding box center [261, 228] width 383 height 16
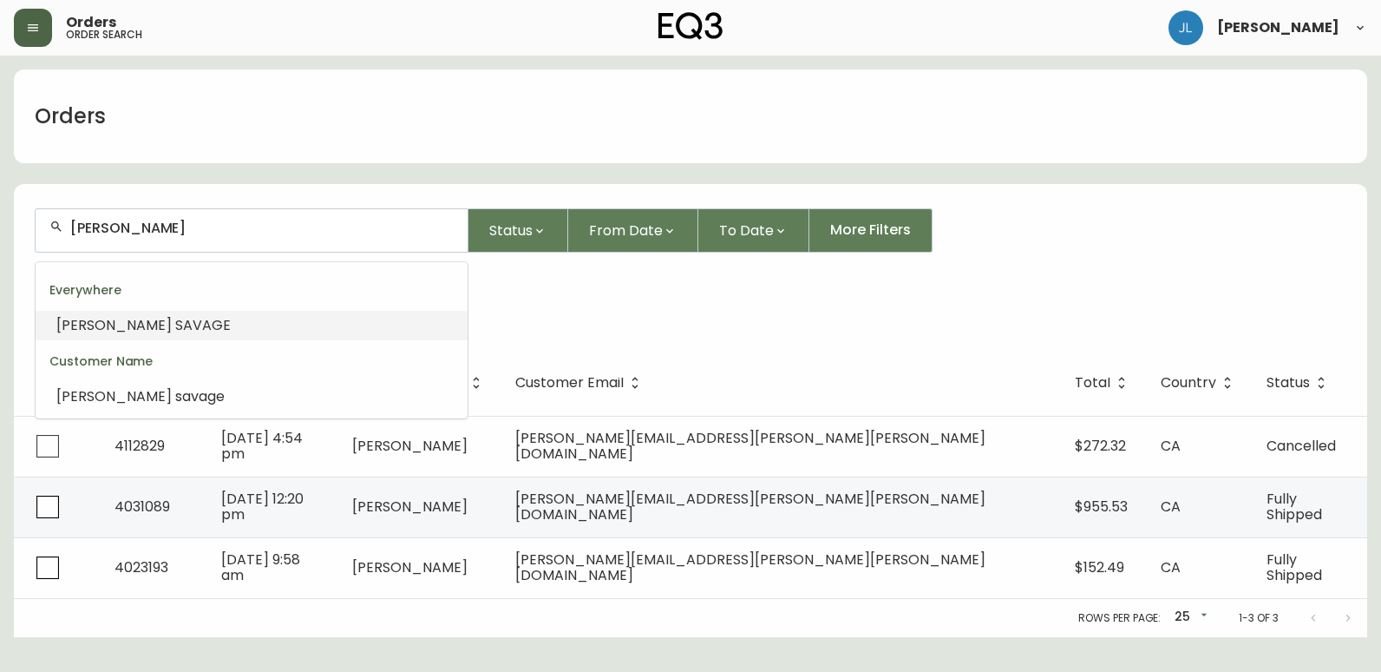
drag, startPoint x: 430, startPoint y: 227, endPoint x: 13, endPoint y: 262, distance: 418.8
click at [15, 262] on form "[PERSON_NAME] Status From Date To Date More Filters Everywhere [PERSON_NAME]" at bounding box center [690, 268] width 1353 height 162
